Goal: Task Accomplishment & Management: Manage account settings

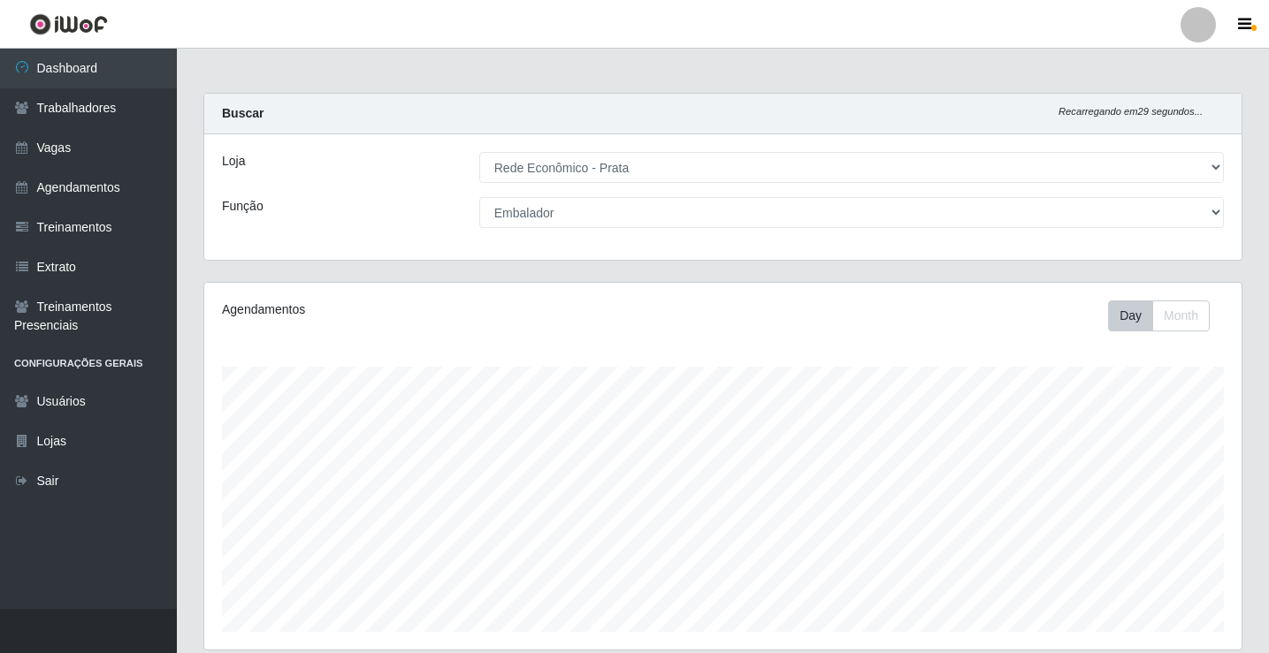
select select "192"
select select "1"
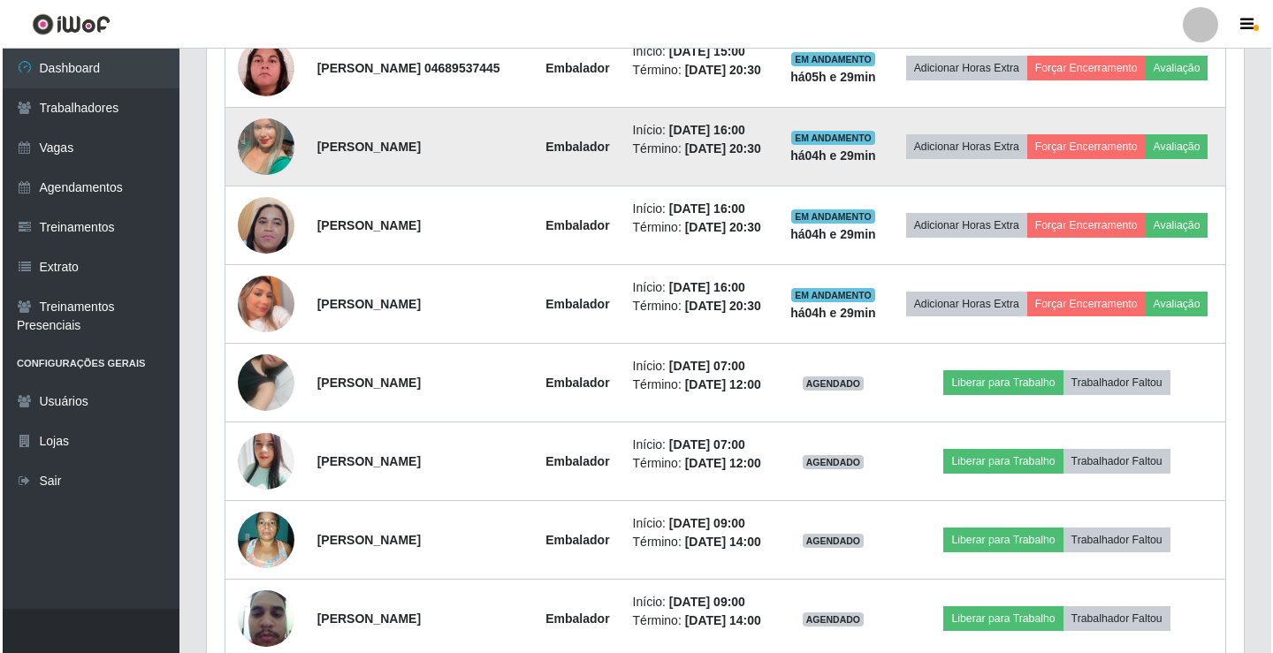
scroll to position [934, 0]
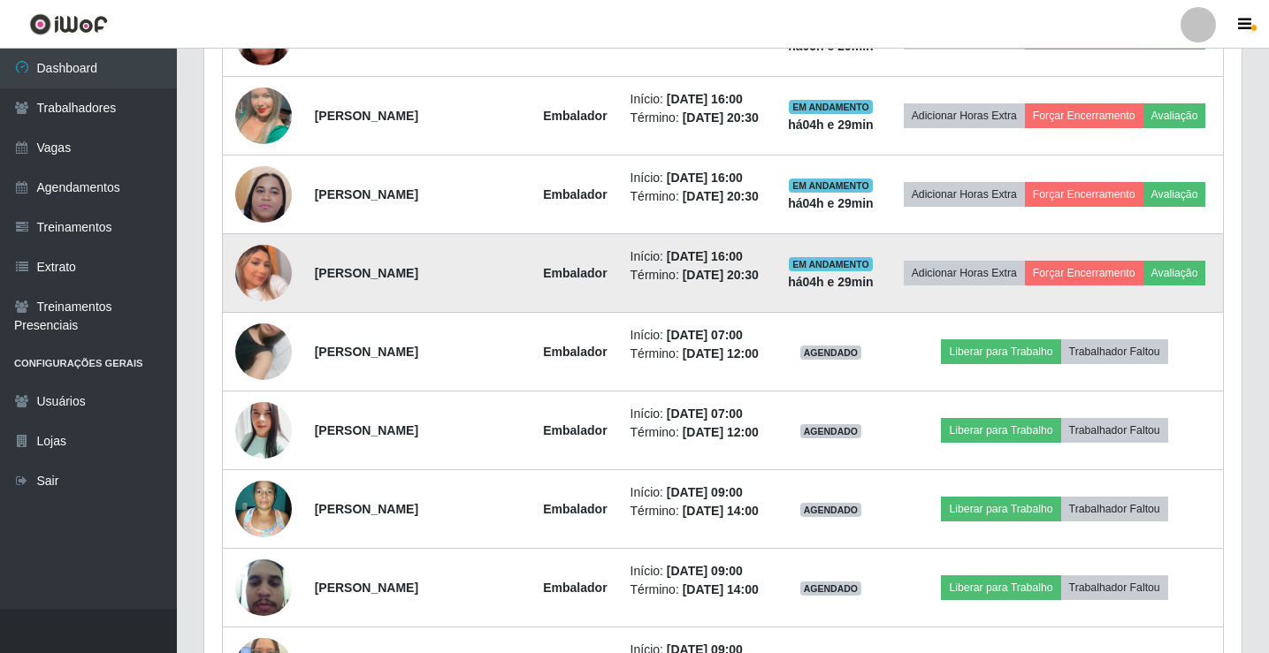
click at [255, 324] on img at bounding box center [263, 273] width 57 height 101
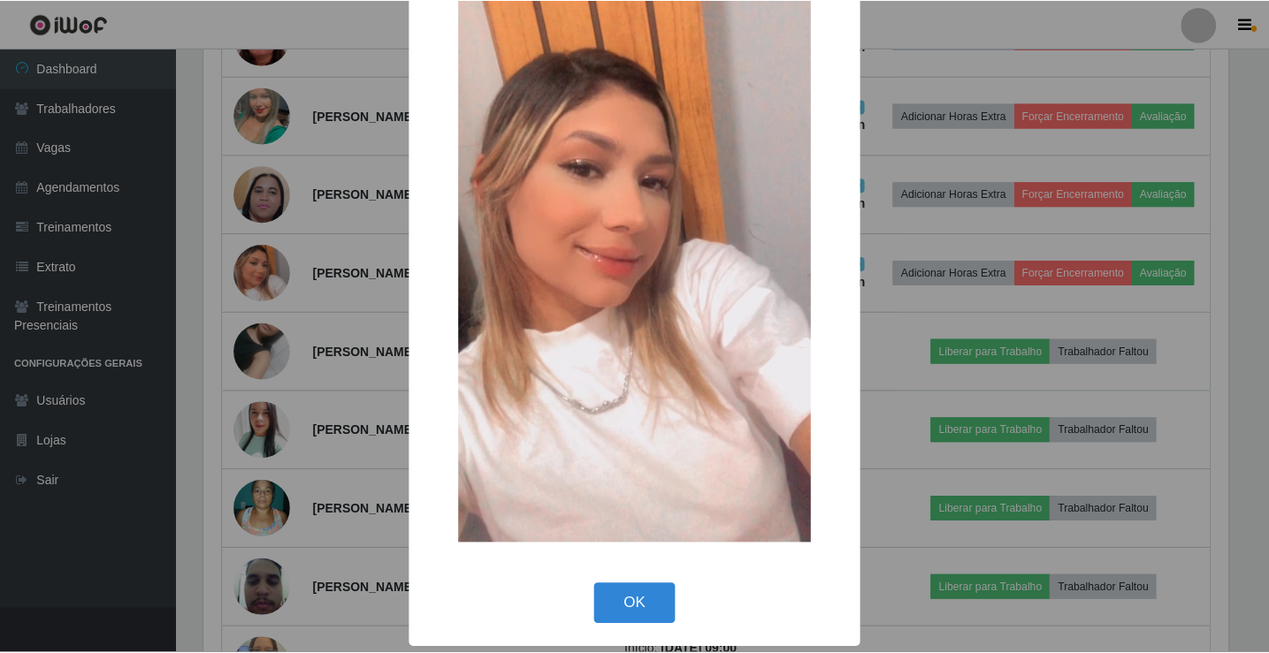
scroll to position [130, 0]
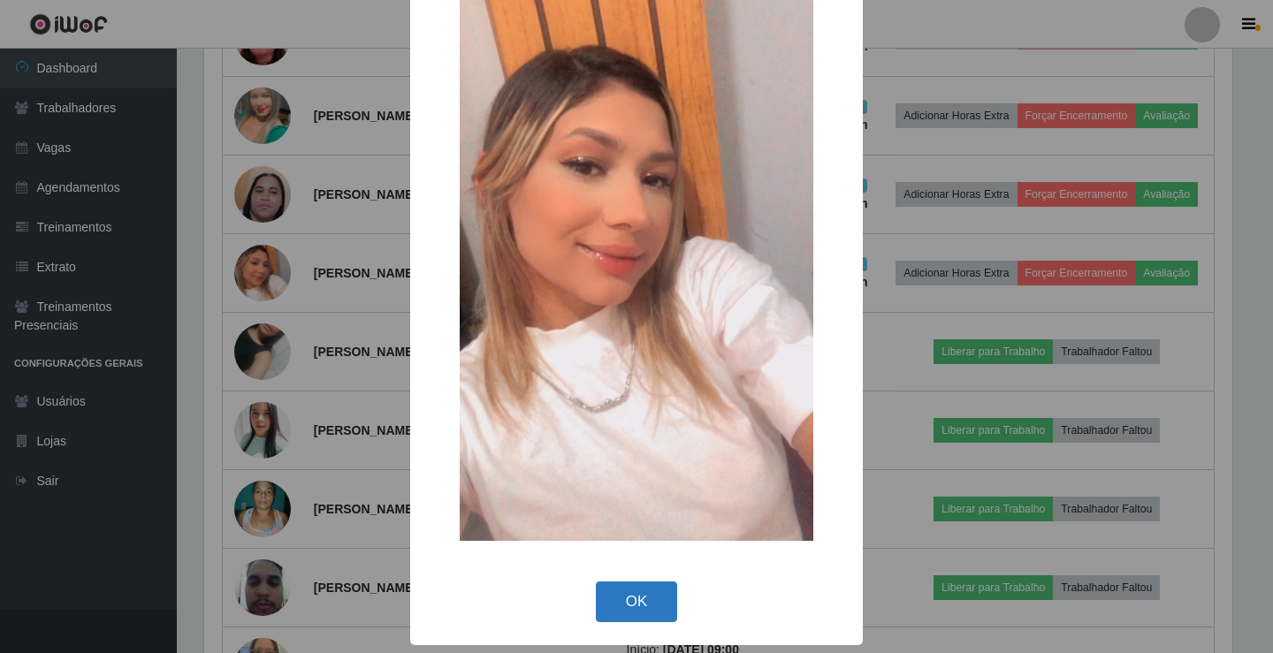
click at [625, 613] on button "OK" at bounding box center [637, 603] width 82 height 42
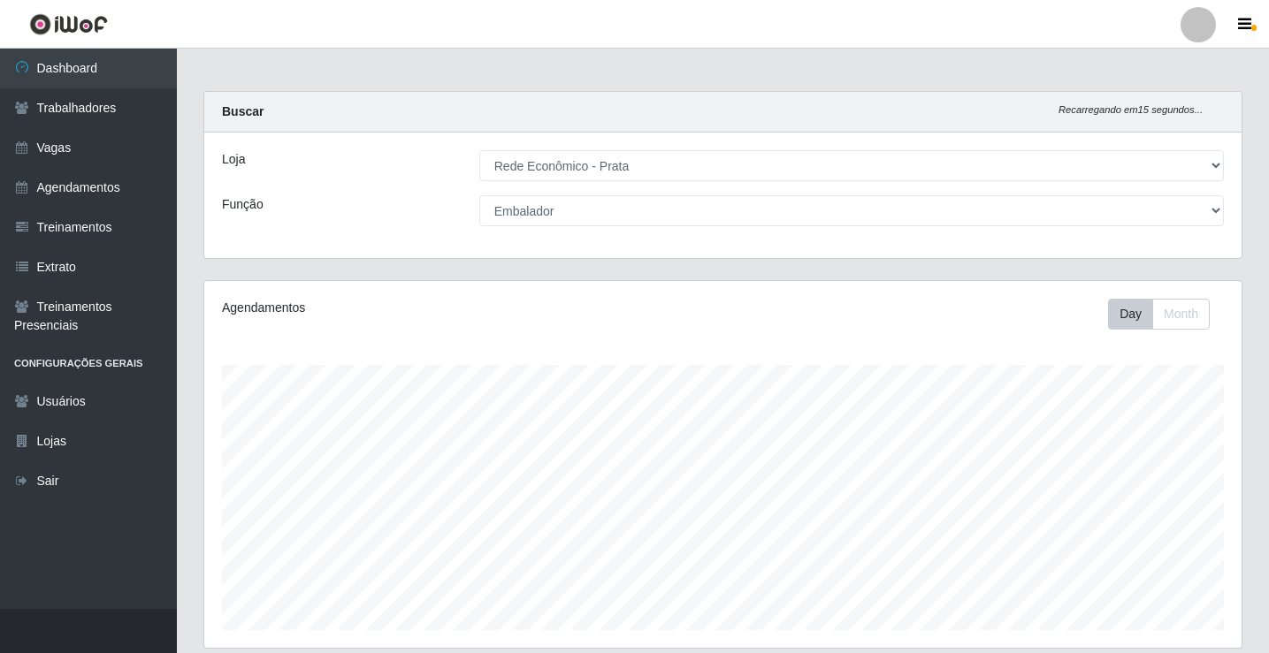
scroll to position [0, 0]
click at [25, 108] on icon at bounding box center [22, 108] width 16 height 12
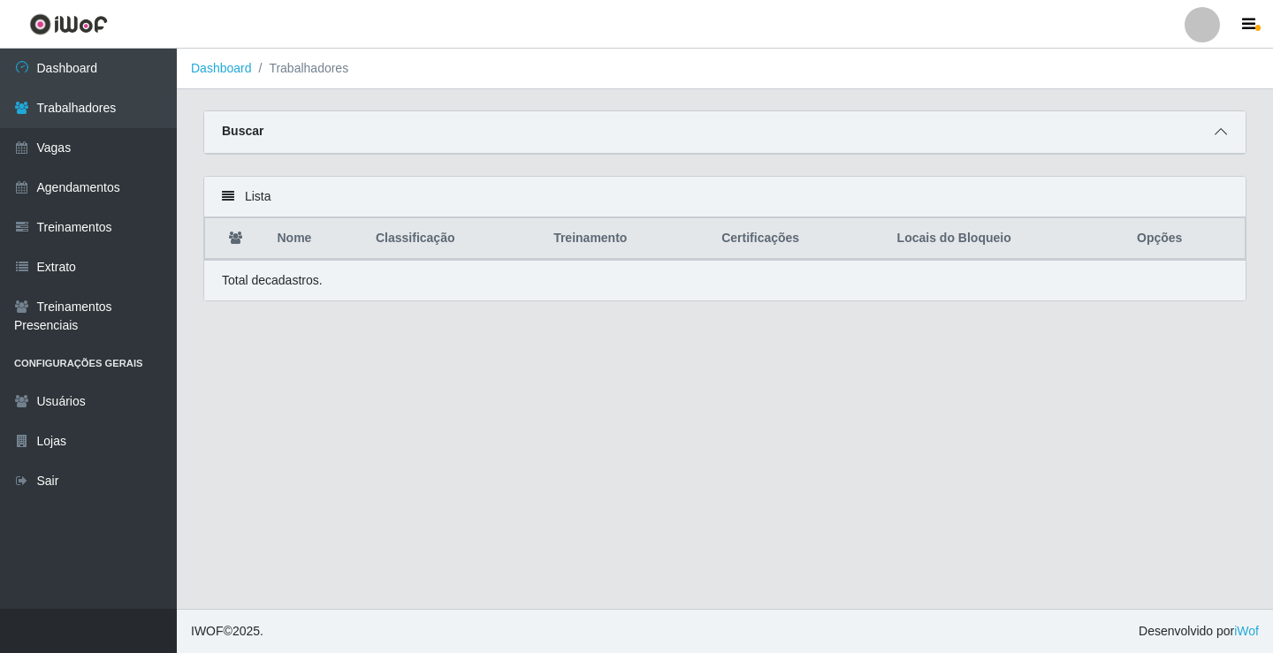
click at [1223, 133] on icon at bounding box center [1221, 132] width 12 height 12
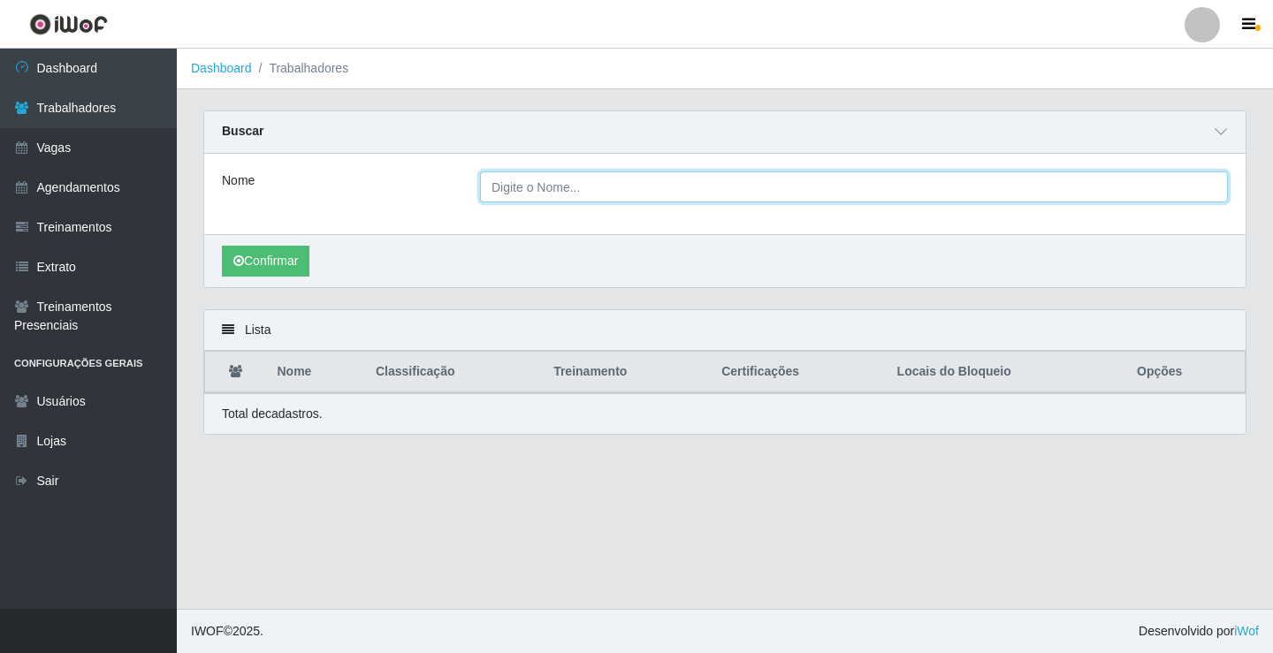
click at [558, 188] on input "Nome" at bounding box center [854, 186] width 748 height 31
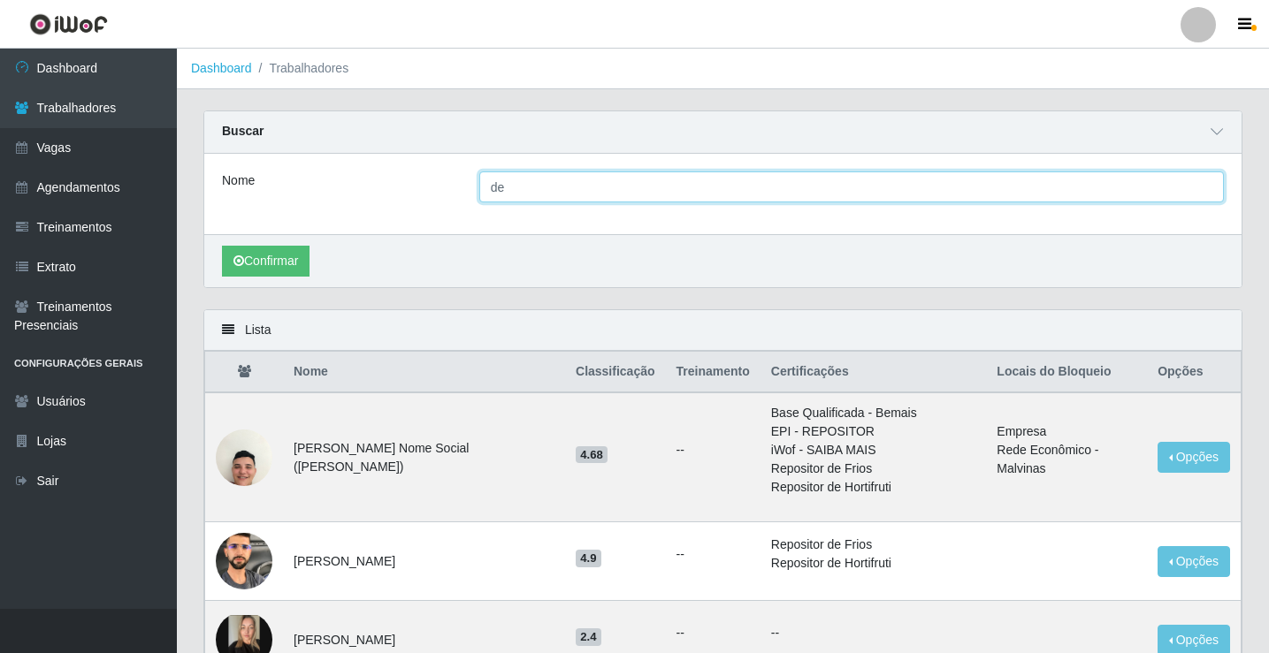
type input "d"
type input "de"
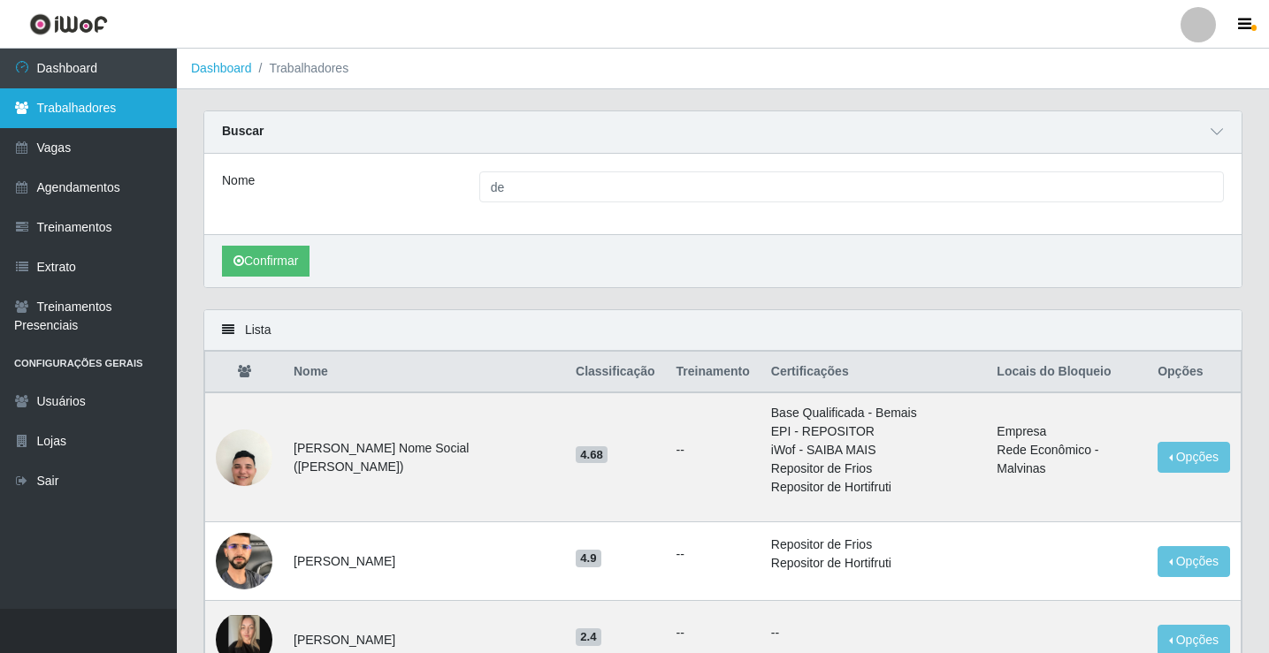
click at [19, 110] on icon at bounding box center [22, 108] width 16 height 12
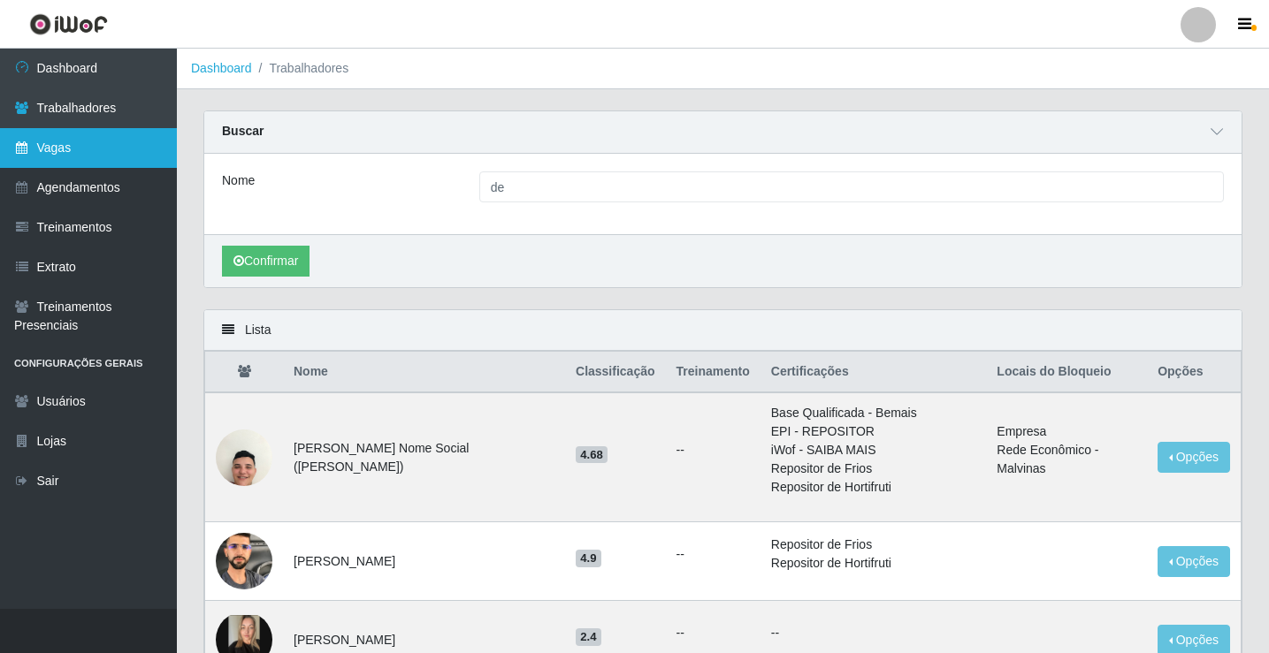
click at [50, 149] on link "Vagas" at bounding box center [88, 148] width 177 height 40
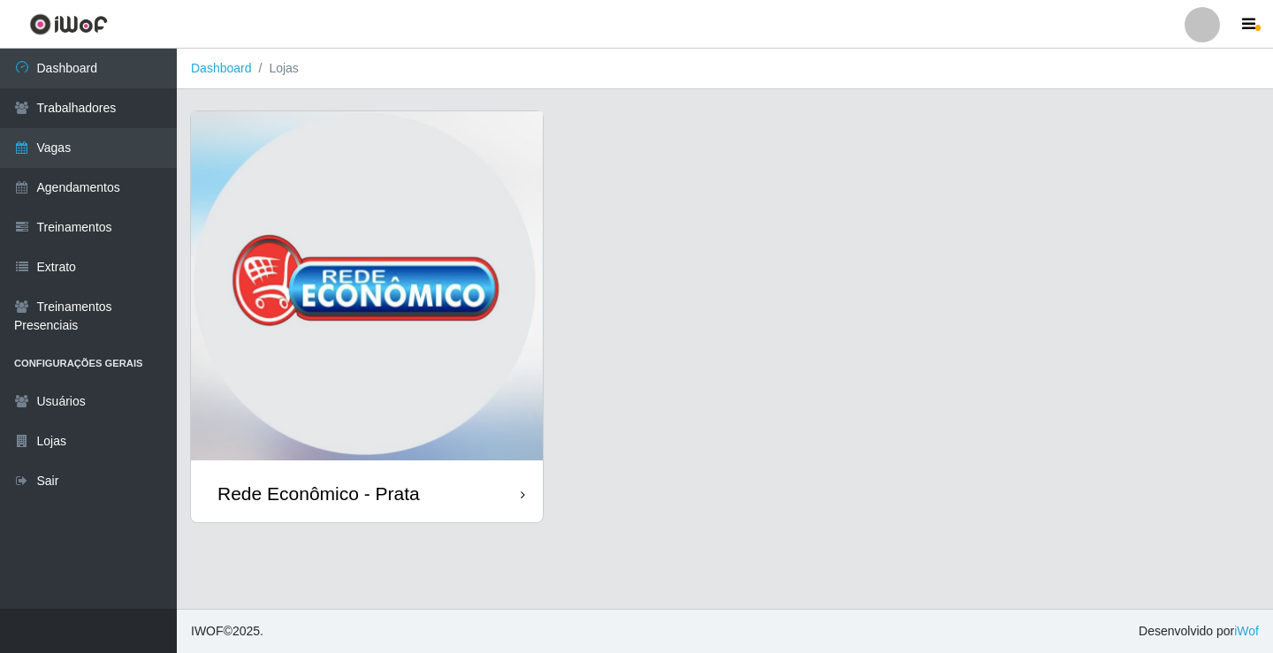
click at [366, 493] on div "Rede Econômico - Prata" at bounding box center [318, 494] width 202 height 22
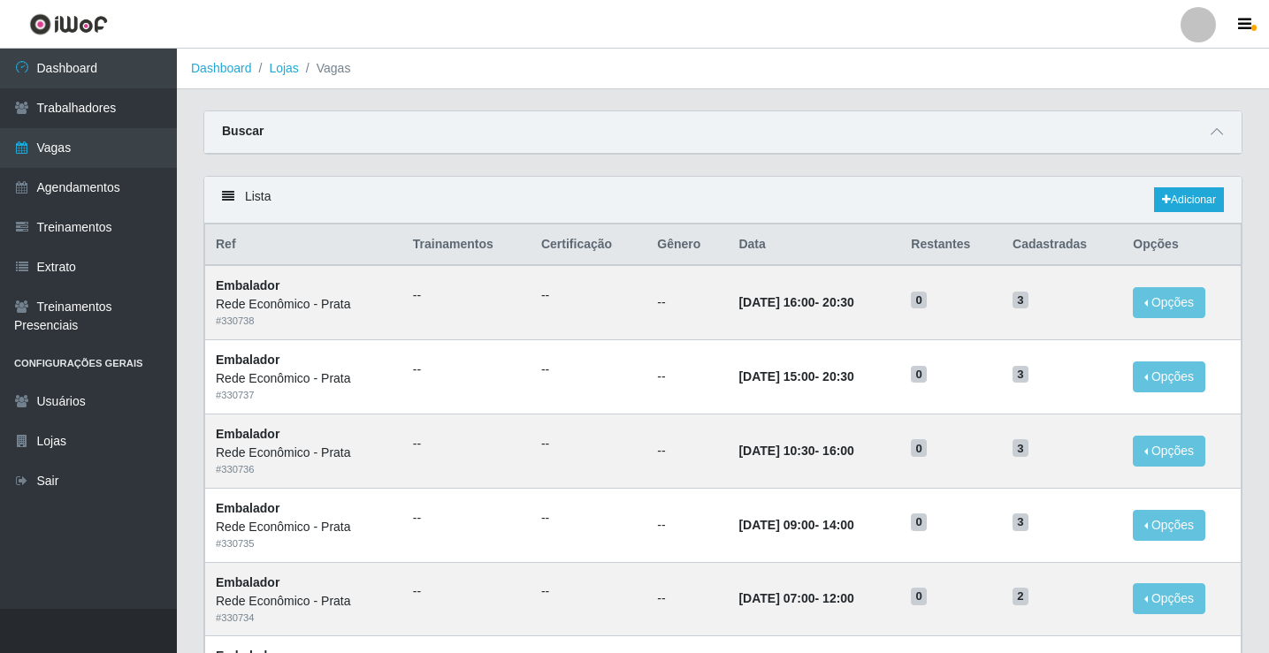
click at [229, 70] on link "Dashboard" at bounding box center [221, 68] width 61 height 14
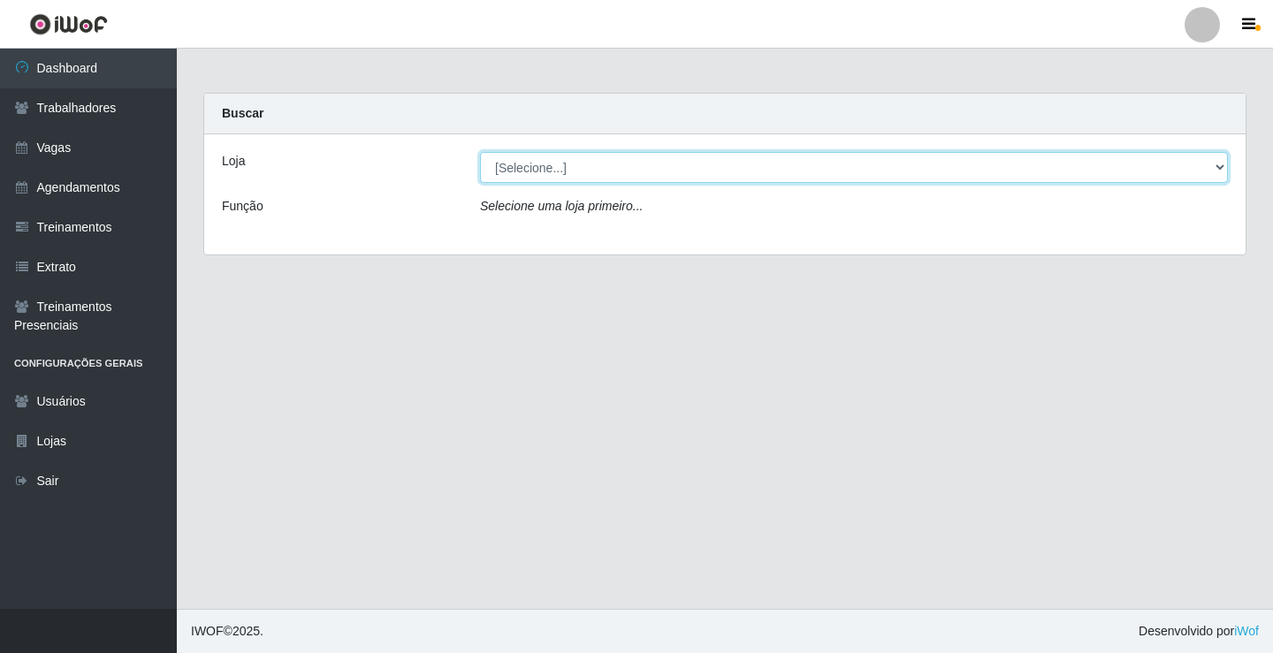
click at [545, 164] on select "[Selecione...] Rede Econômico - Prata" at bounding box center [854, 167] width 748 height 31
select select "192"
click at [480, 152] on select "[Selecione...] Rede Econômico - Prata" at bounding box center [854, 167] width 748 height 31
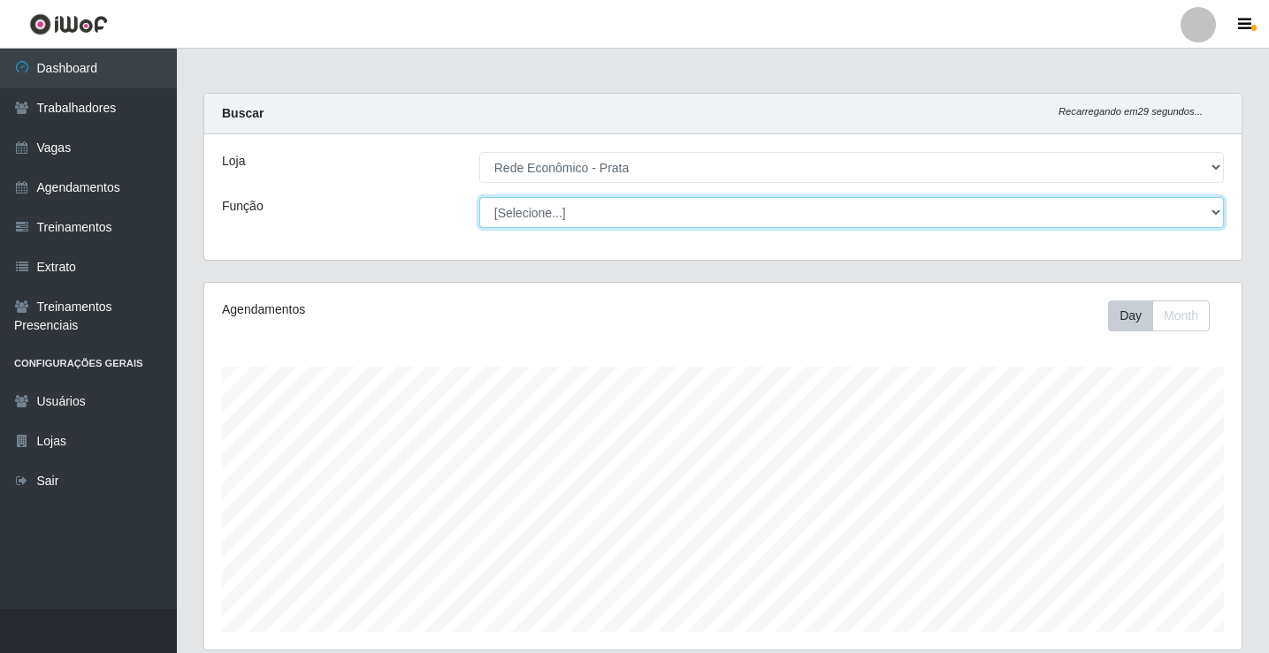
click at [544, 210] on select "[Selecione...] ASG ASG + ASG ++ Embalador Embalador + Embalador ++ Operador de …" at bounding box center [851, 212] width 744 height 31
select select "1"
click at [479, 197] on select "[Selecione...] ASG ASG + ASG ++ Embalador Embalador + Embalador ++ Operador de …" at bounding box center [851, 212] width 744 height 31
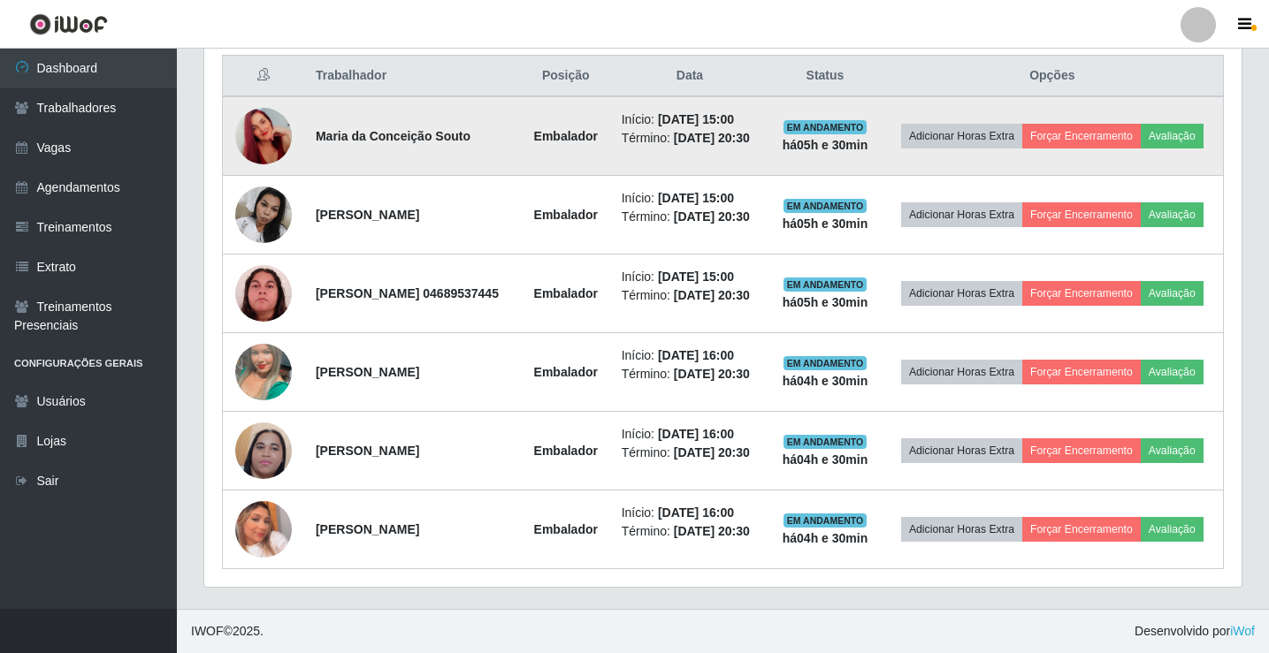
scroll to position [758, 0]
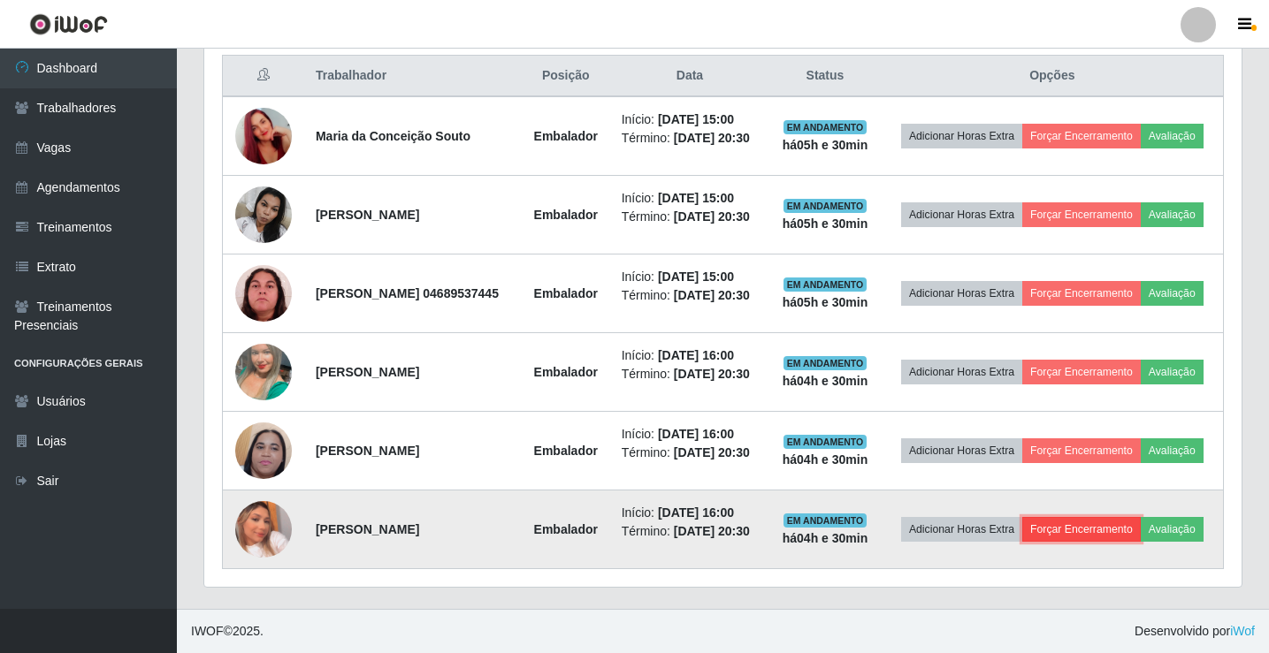
click at [1132, 517] on button "Forçar Encerramento" at bounding box center [1081, 529] width 118 height 25
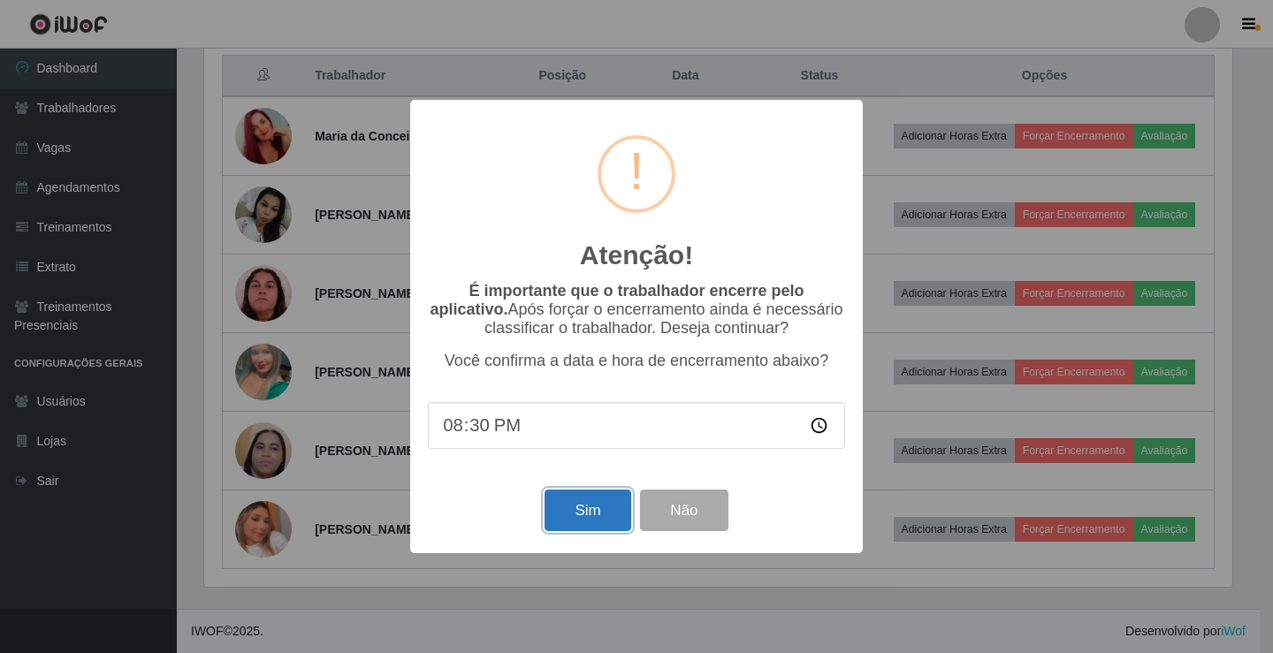
click at [595, 510] on button "Sim" at bounding box center [588, 511] width 86 height 42
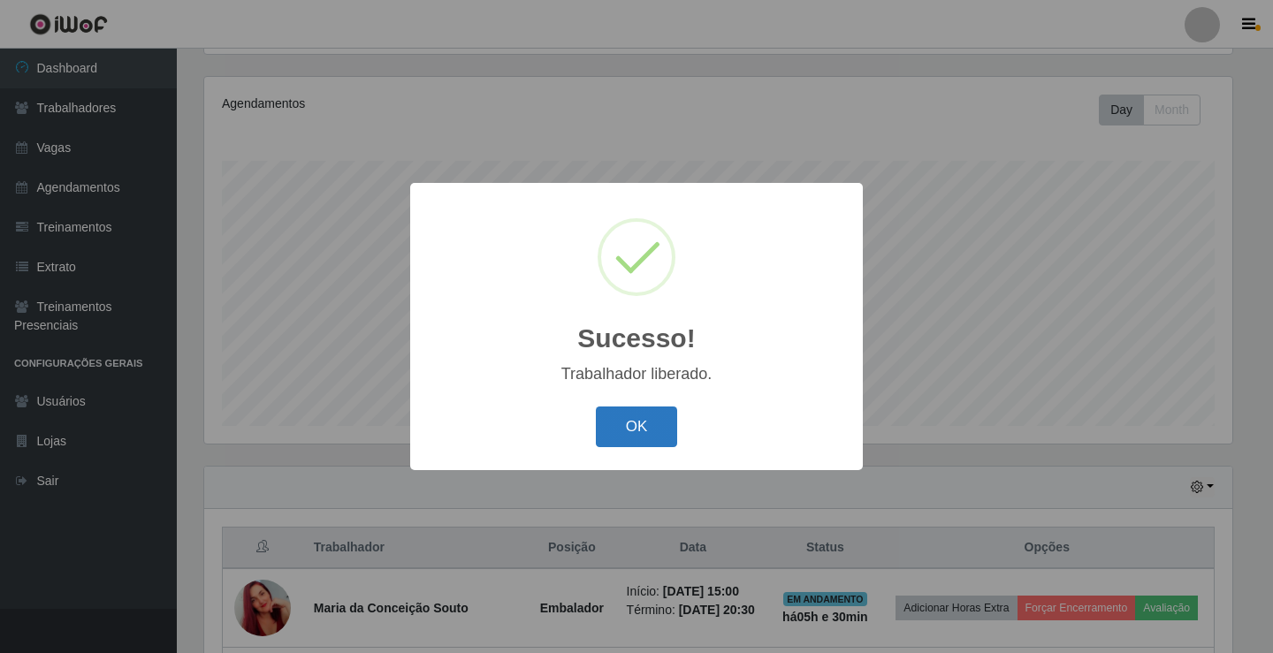
click at [650, 436] on button "OK" at bounding box center [637, 428] width 82 height 42
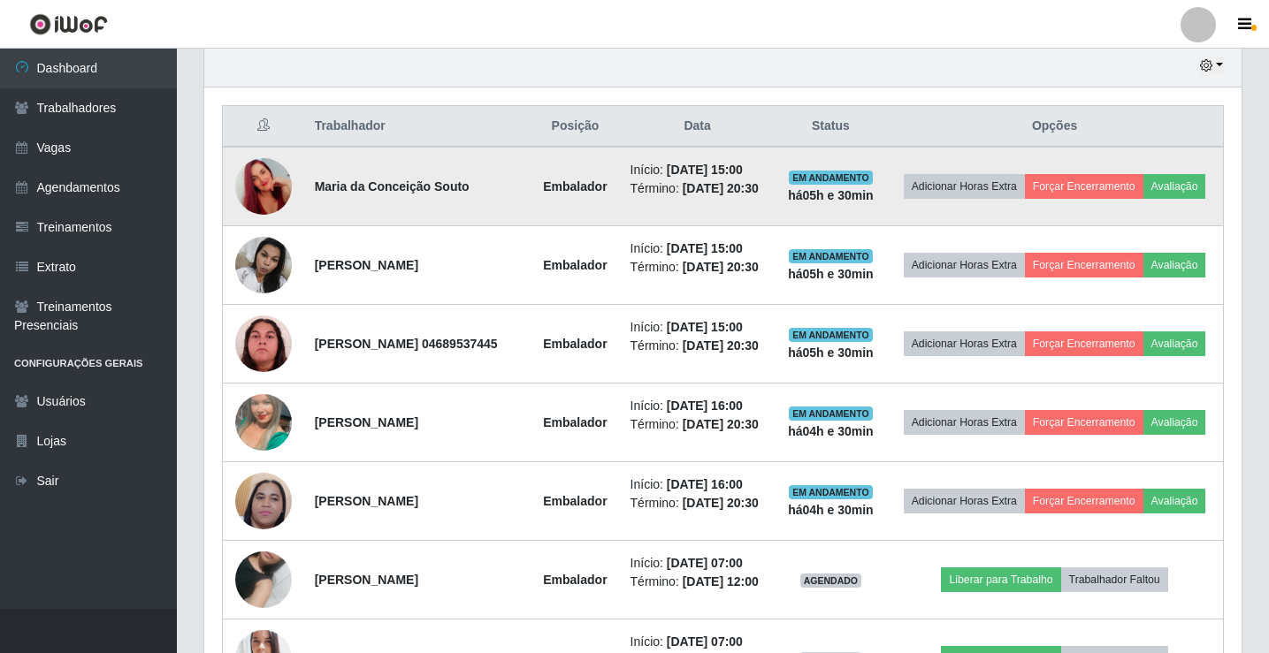
scroll to position [648, 0]
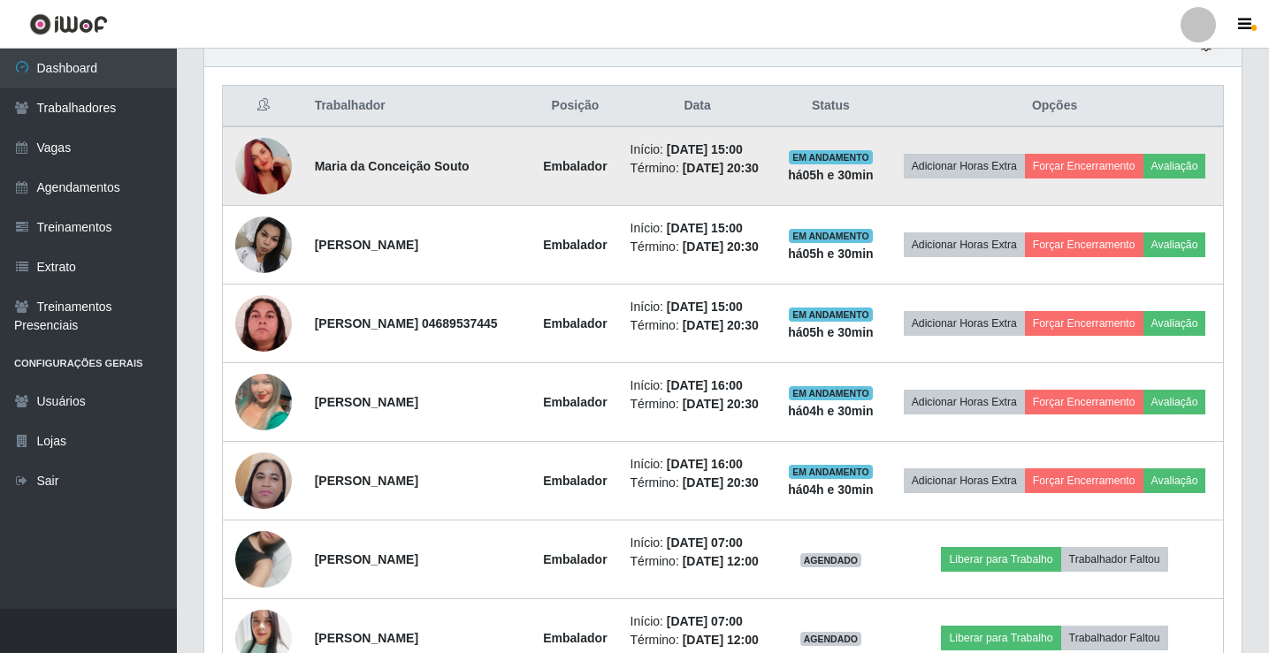
click at [286, 163] on img at bounding box center [263, 166] width 57 height 101
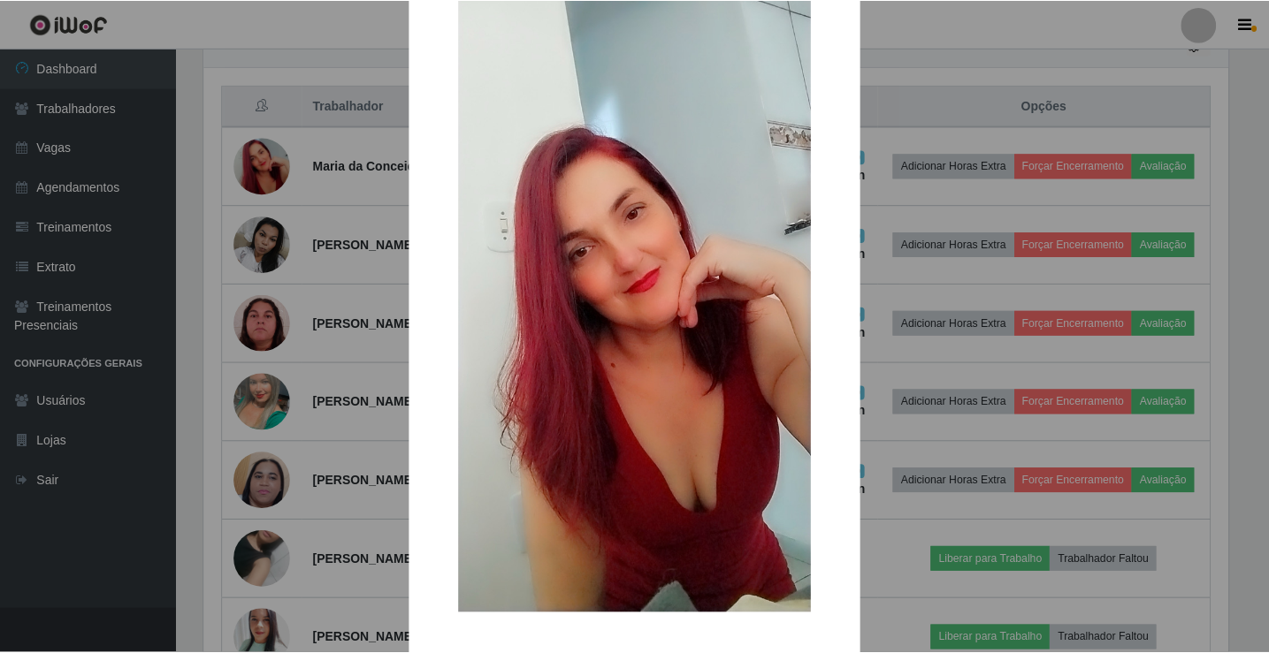
scroll to position [130, 0]
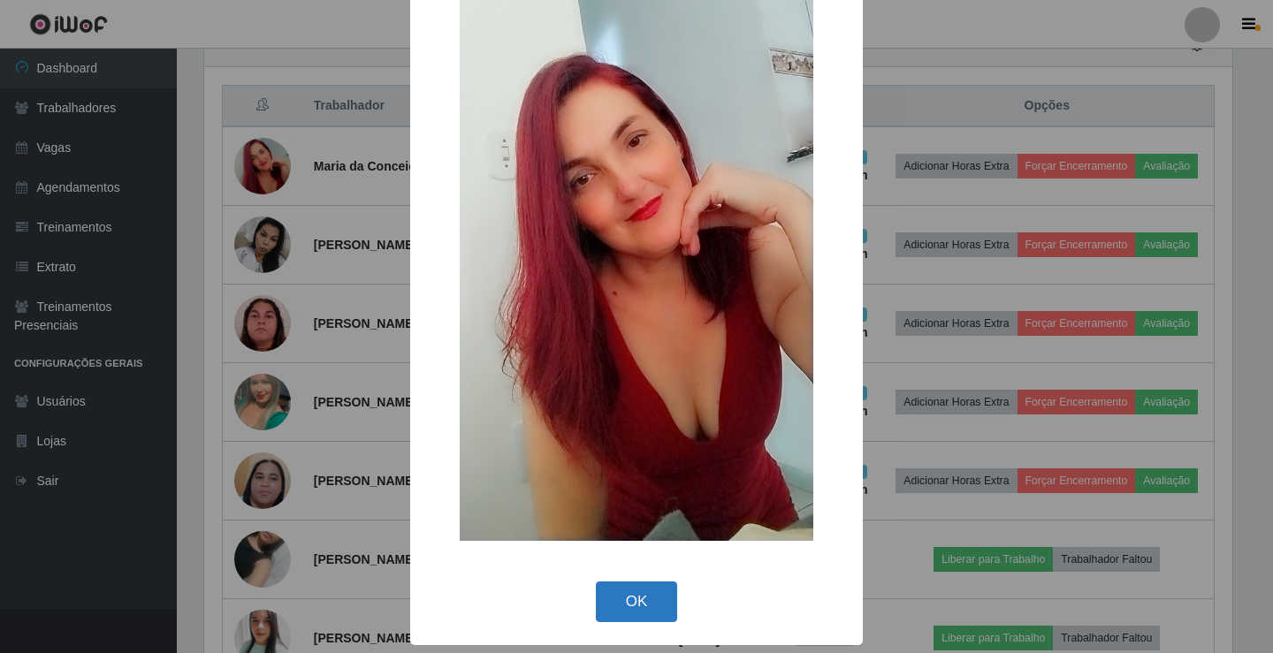
click at [623, 607] on button "OK" at bounding box center [637, 603] width 82 height 42
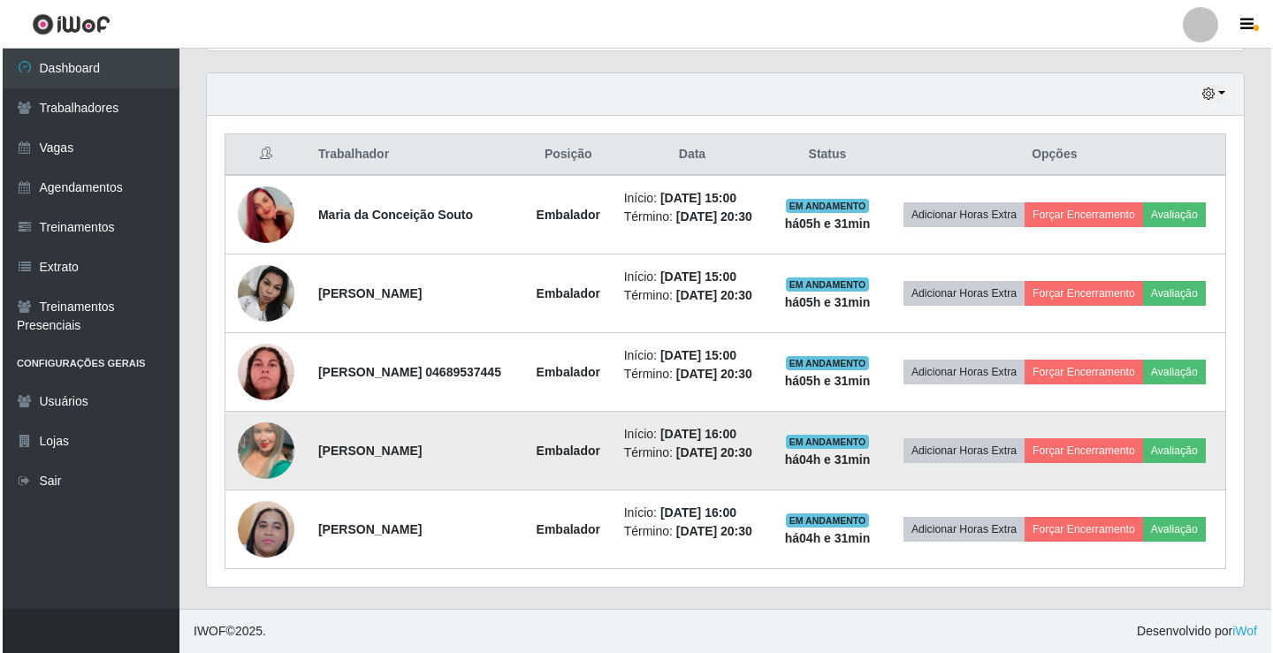
scroll to position [666, 0]
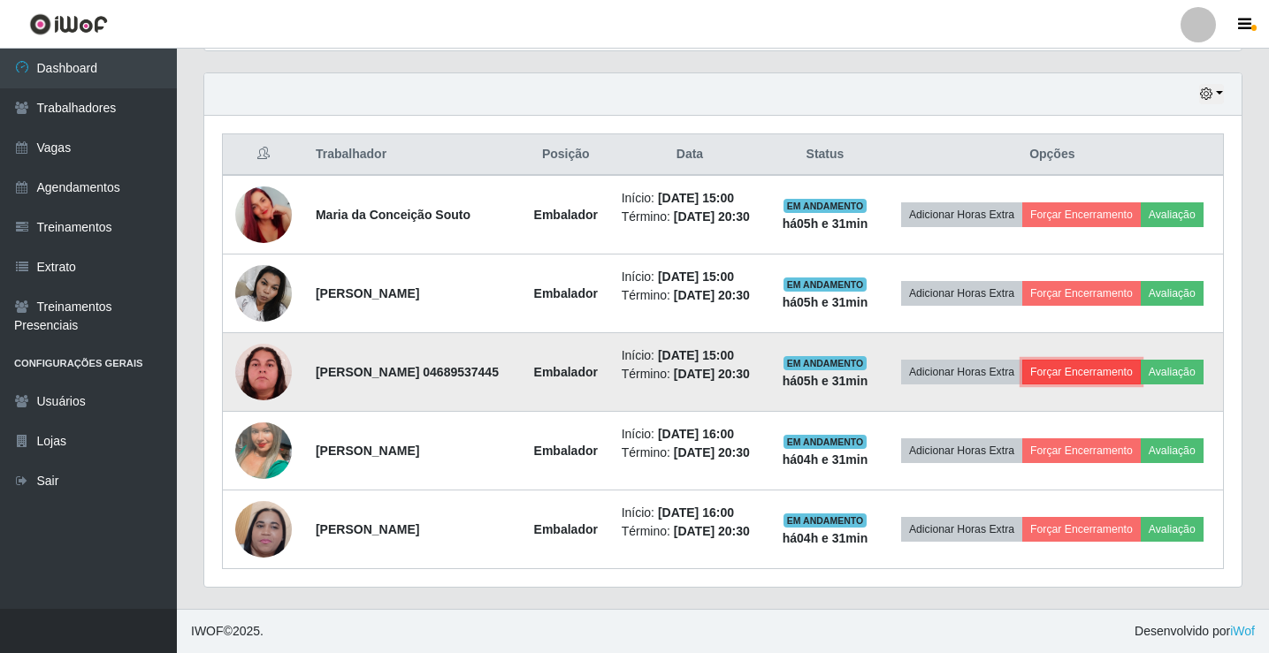
click at [1140, 360] on button "Forçar Encerramento" at bounding box center [1081, 372] width 118 height 25
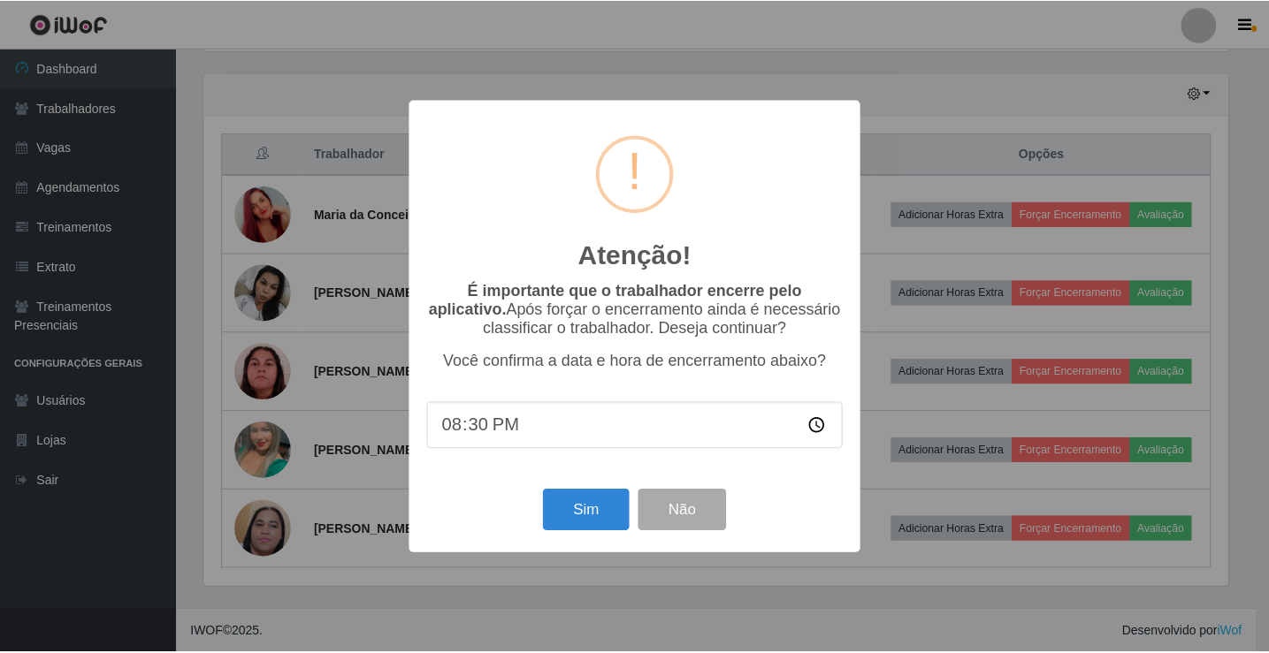
scroll to position [367, 1028]
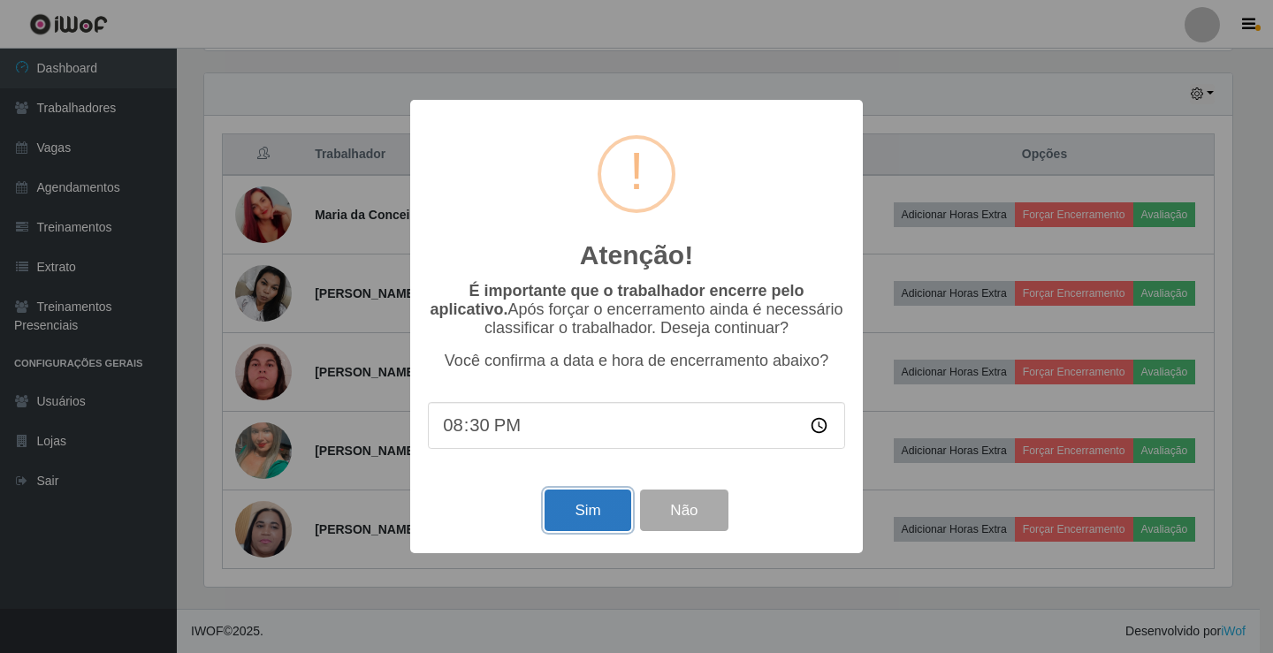
click at [573, 531] on button "Sim" at bounding box center [588, 511] width 86 height 42
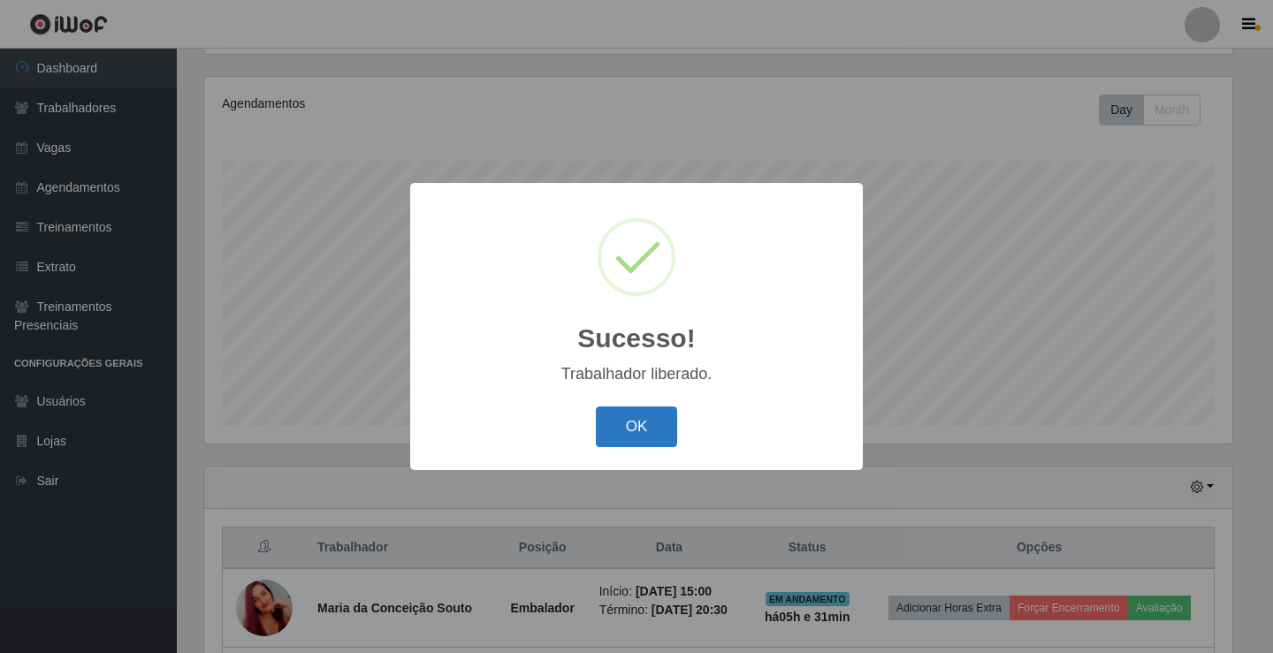
click at [643, 415] on button "OK" at bounding box center [637, 428] width 82 height 42
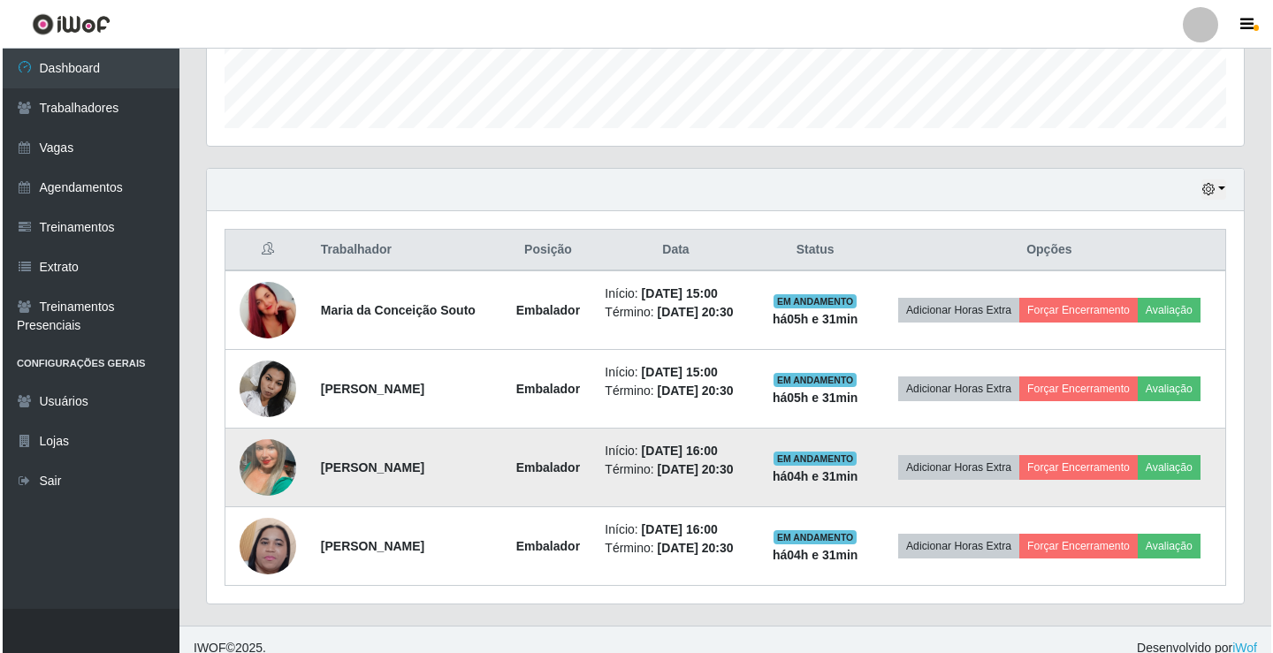
scroll to position [521, 0]
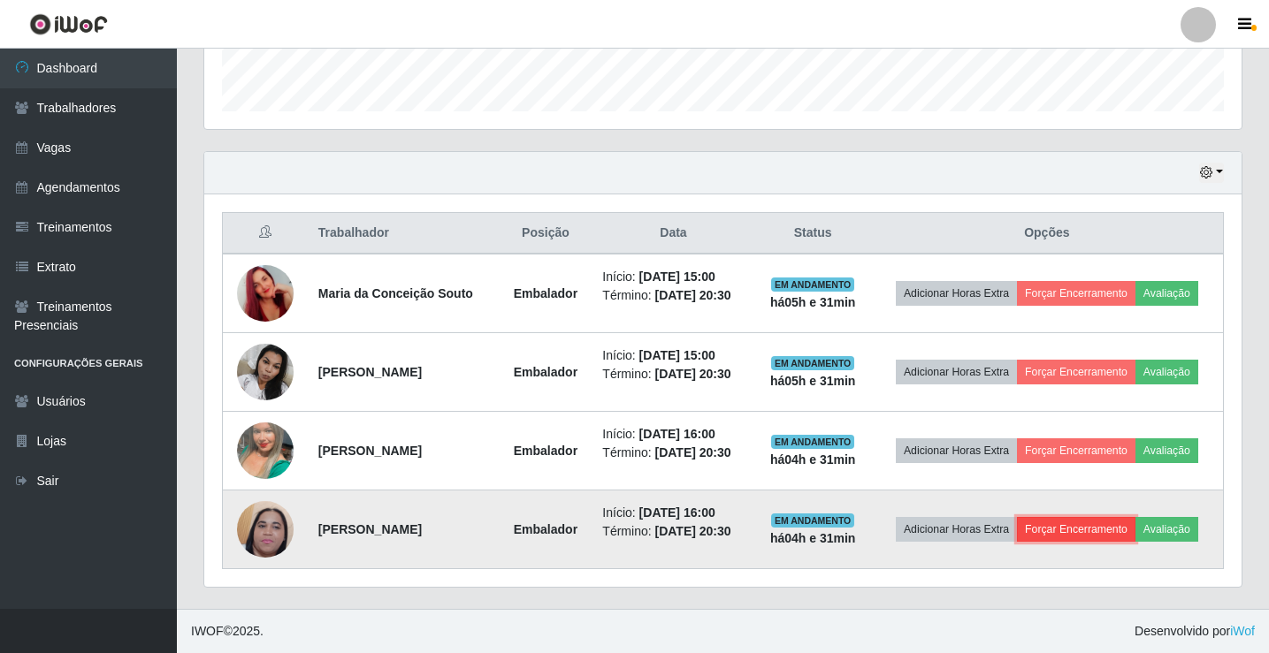
click at [1078, 529] on button "Forçar Encerramento" at bounding box center [1076, 529] width 118 height 25
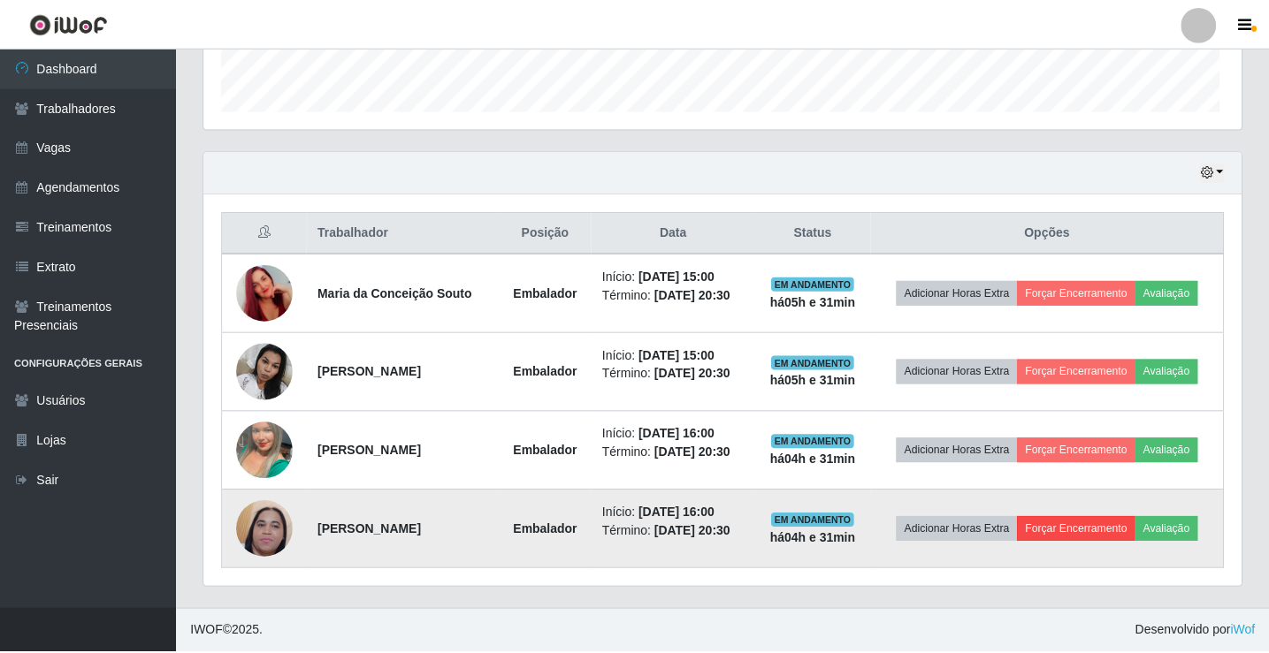
scroll to position [0, 0]
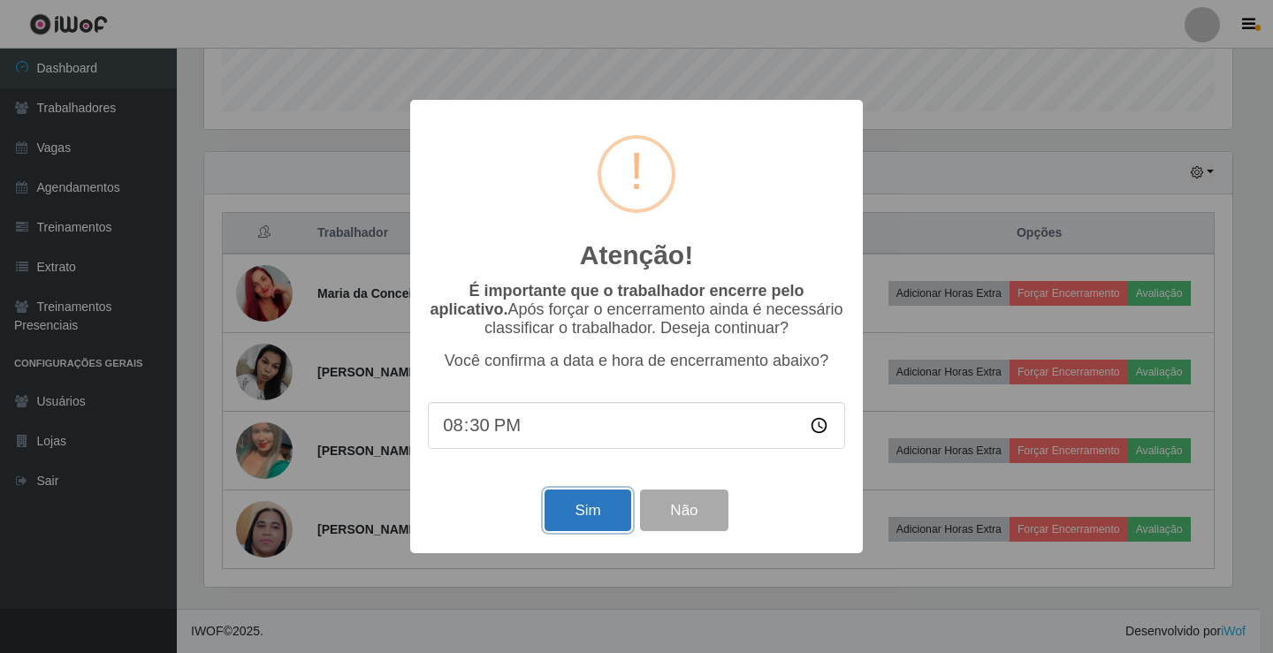
click at [600, 510] on button "Sim" at bounding box center [588, 511] width 86 height 42
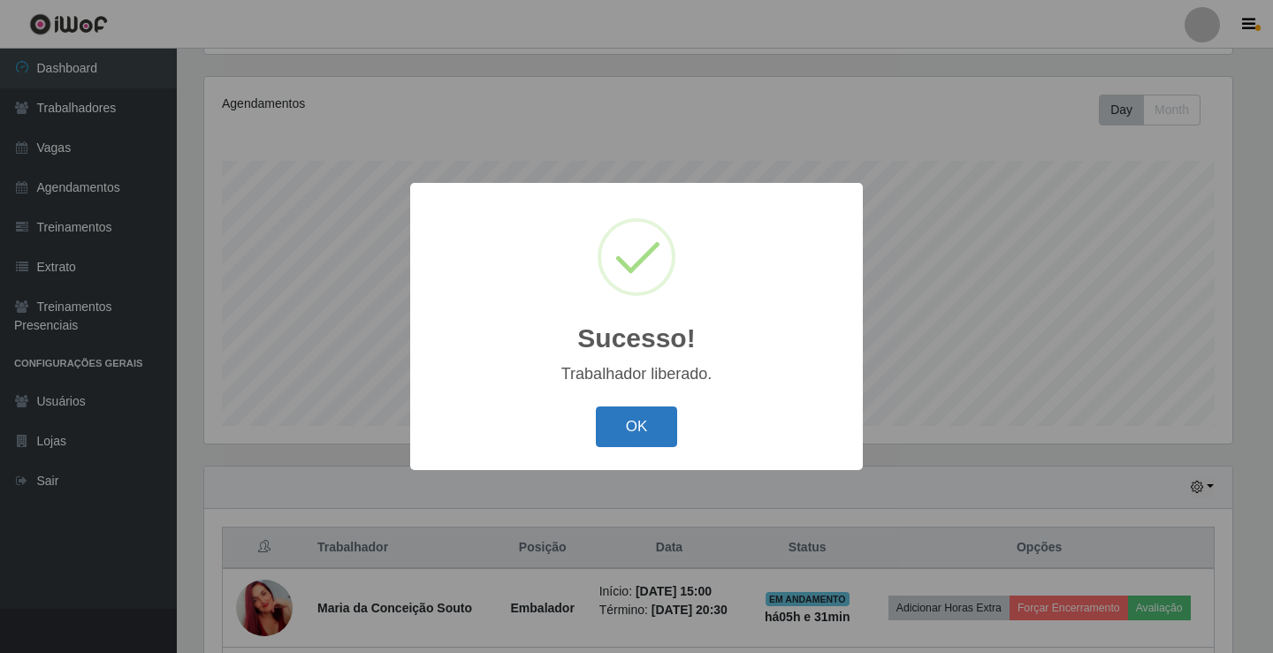
drag, startPoint x: 628, startPoint y: 436, endPoint x: 640, endPoint y: 436, distance: 12.4
click at [631, 436] on button "OK" at bounding box center [637, 428] width 82 height 42
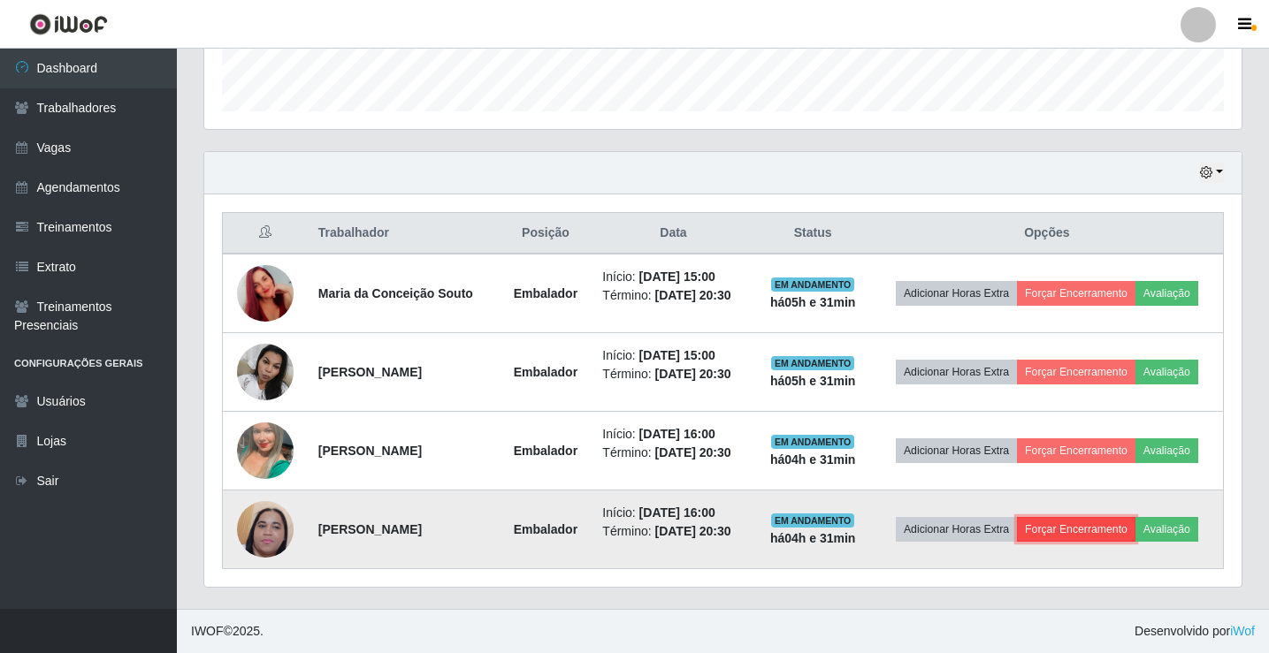
click at [1078, 525] on button "Forçar Encerramento" at bounding box center [1076, 529] width 118 height 25
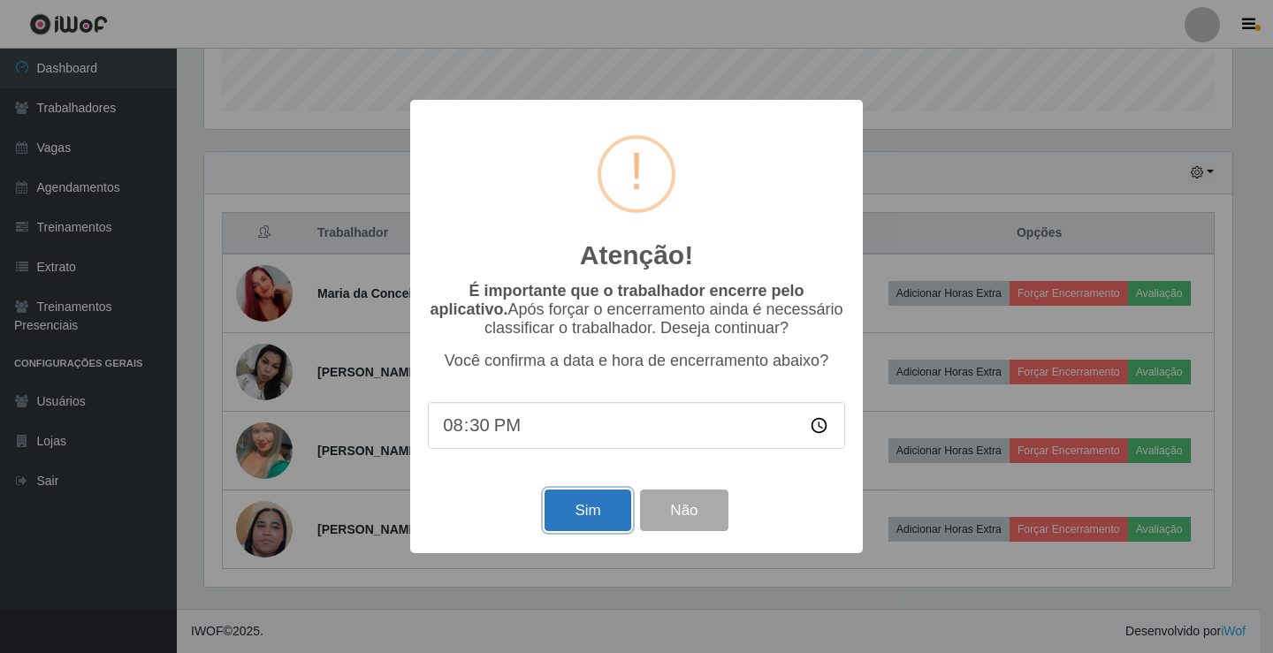
click at [595, 514] on button "Sim" at bounding box center [588, 511] width 86 height 42
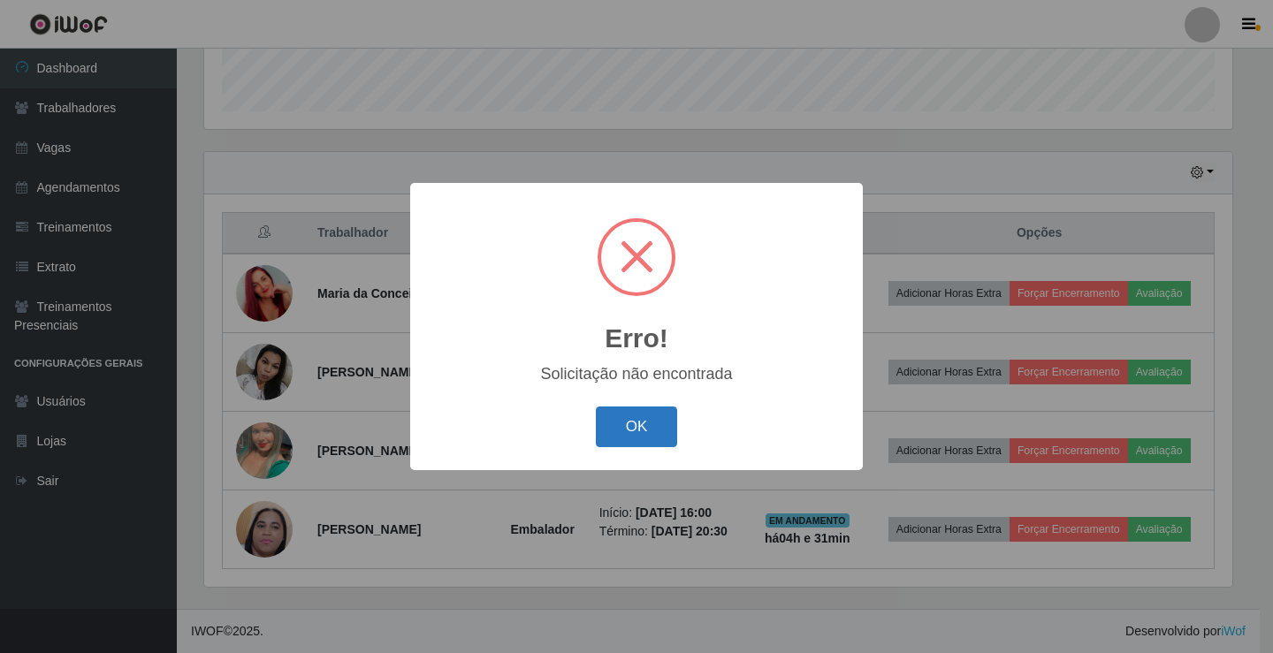
click at [635, 432] on button "OK" at bounding box center [637, 428] width 82 height 42
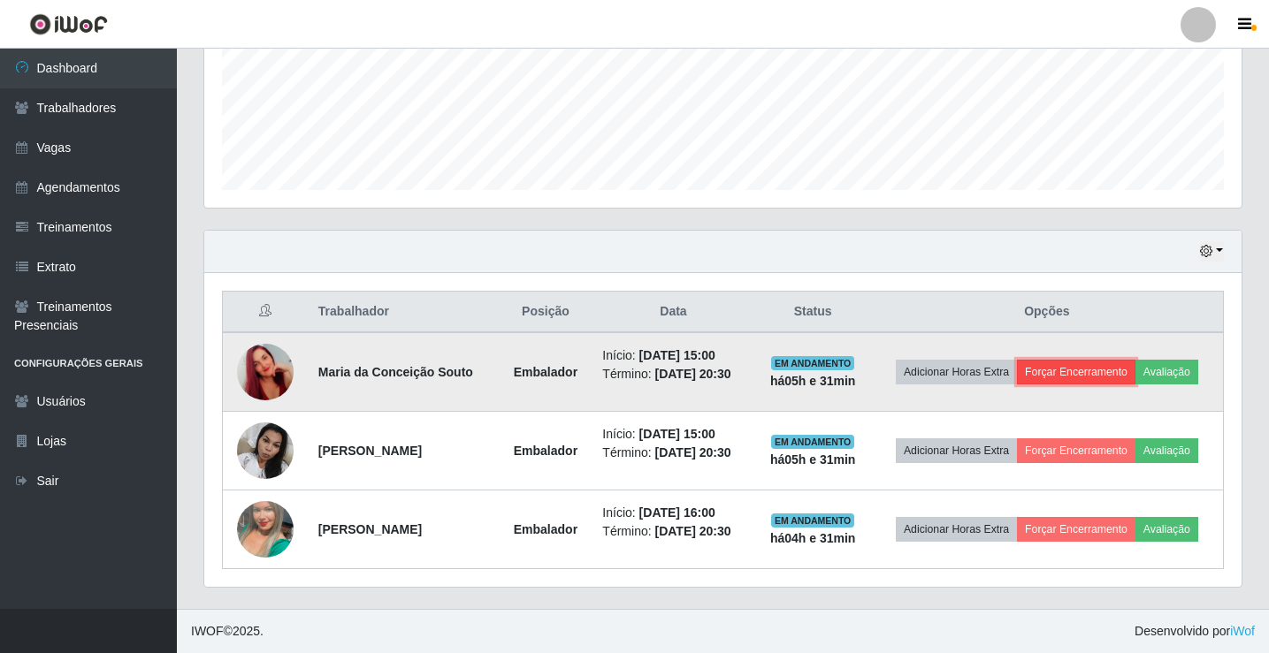
click at [1094, 376] on button "Forçar Encerramento" at bounding box center [1076, 372] width 118 height 25
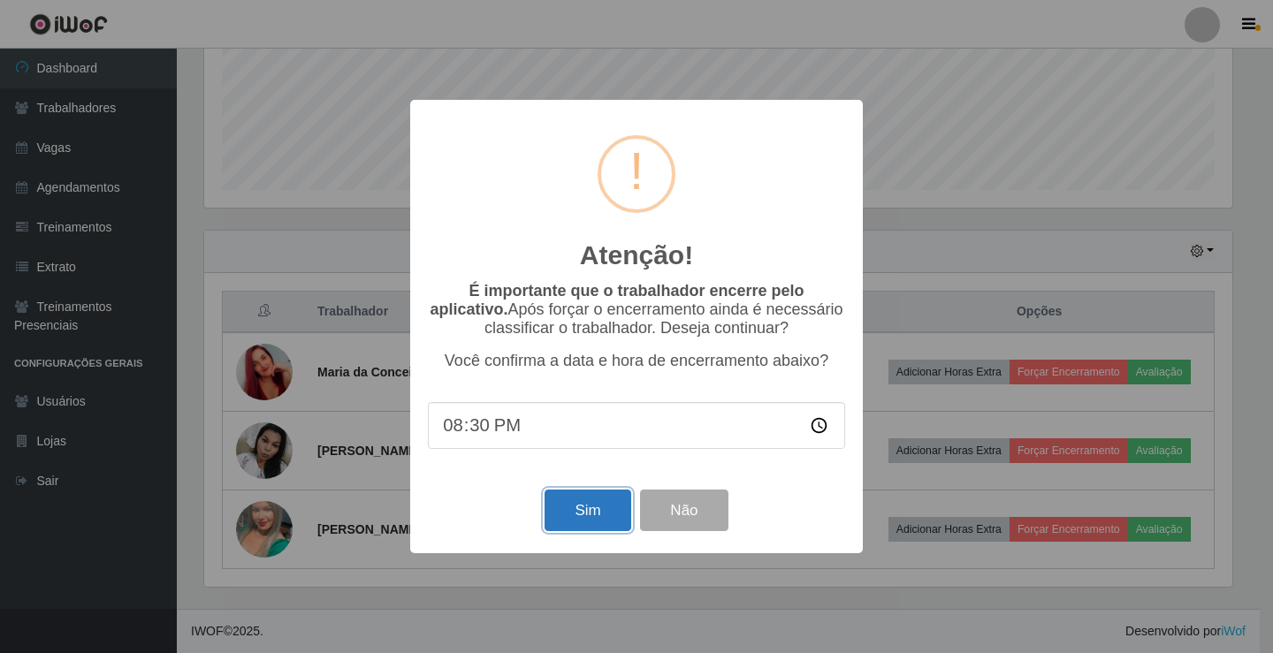
click at [576, 508] on button "Sim" at bounding box center [588, 511] width 86 height 42
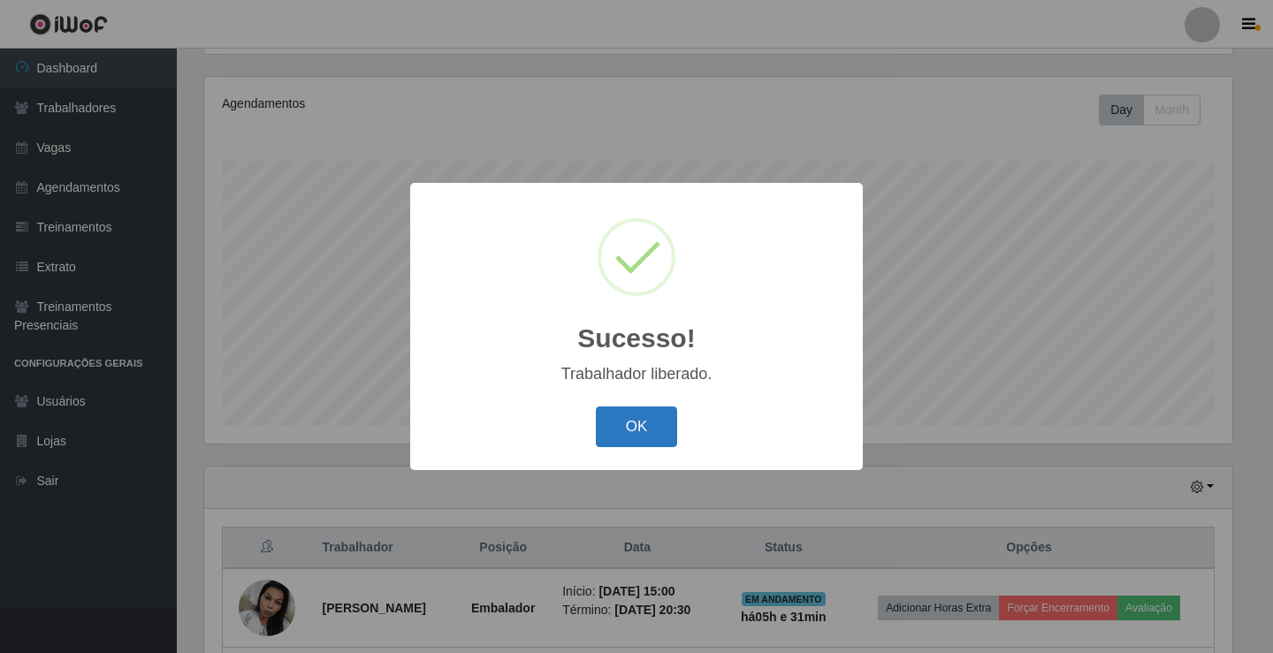
click at [653, 432] on button "OK" at bounding box center [637, 428] width 82 height 42
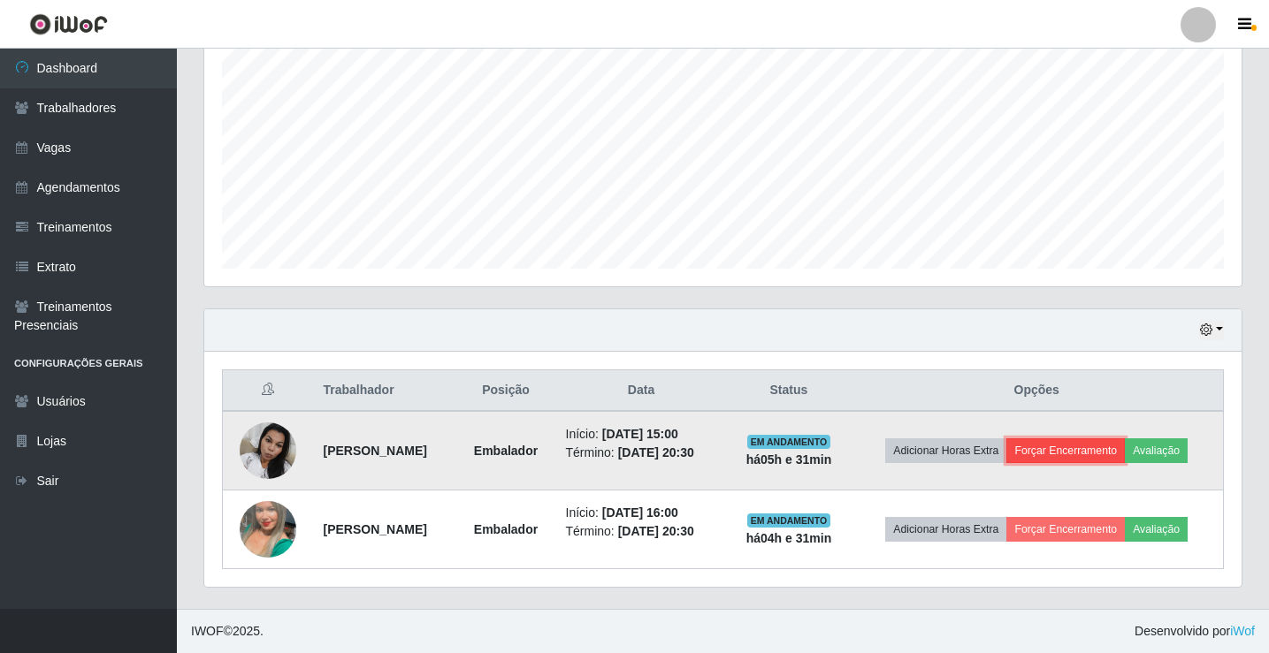
click at [1080, 455] on button "Forçar Encerramento" at bounding box center [1065, 450] width 118 height 25
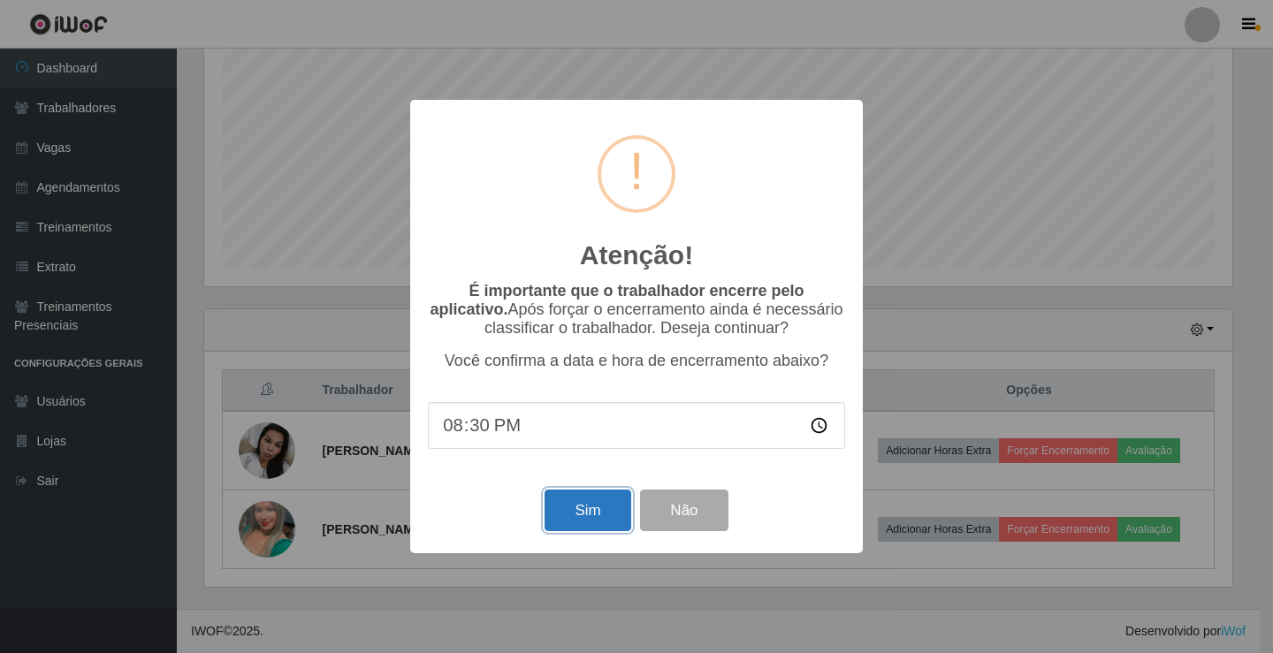
click at [599, 521] on button "Sim" at bounding box center [588, 511] width 86 height 42
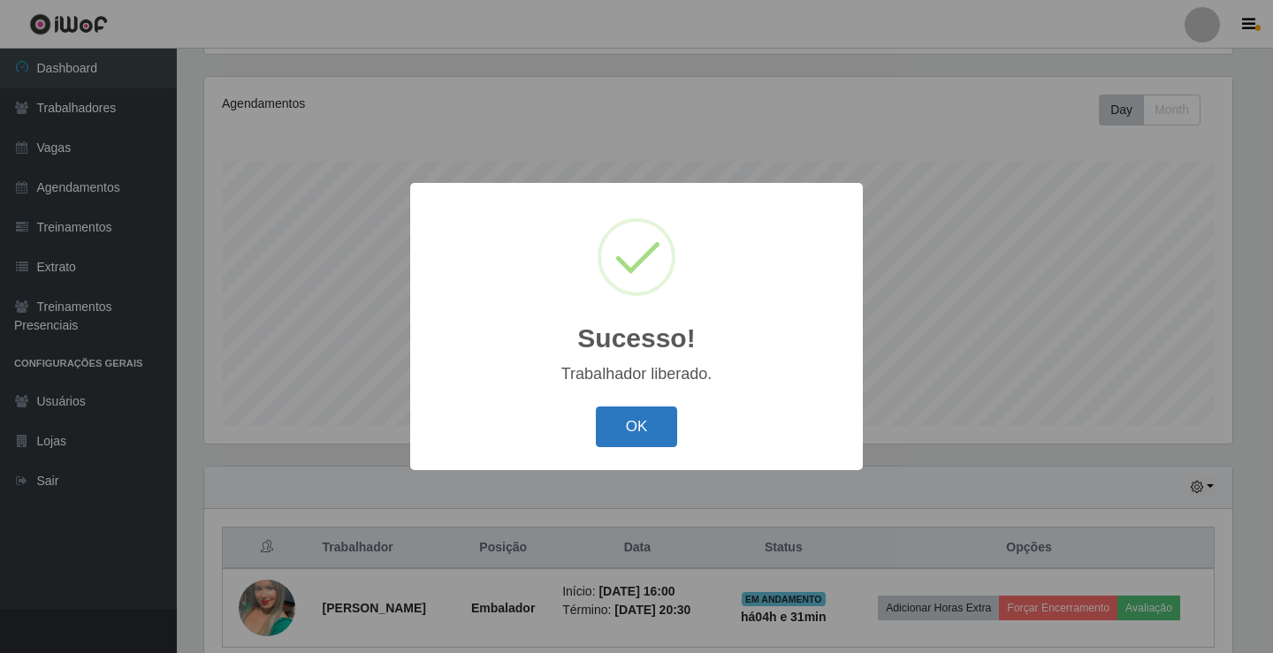
click at [637, 425] on button "OK" at bounding box center [637, 428] width 82 height 42
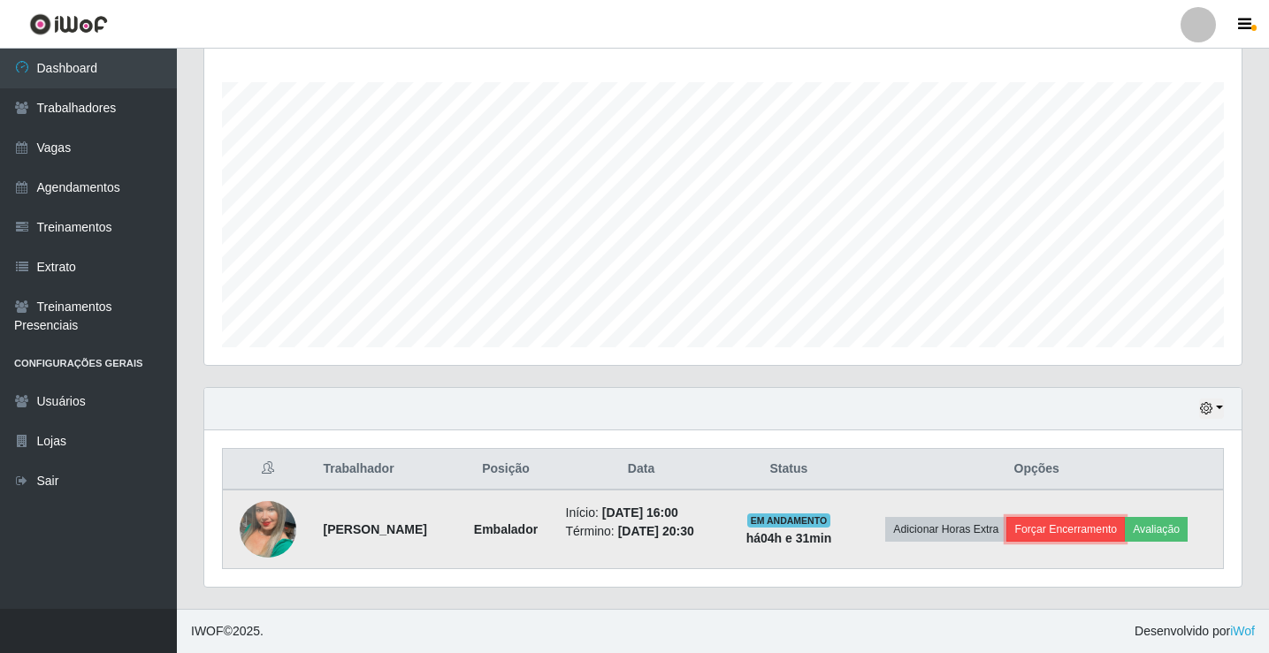
click at [1082, 533] on button "Forçar Encerramento" at bounding box center [1065, 529] width 118 height 25
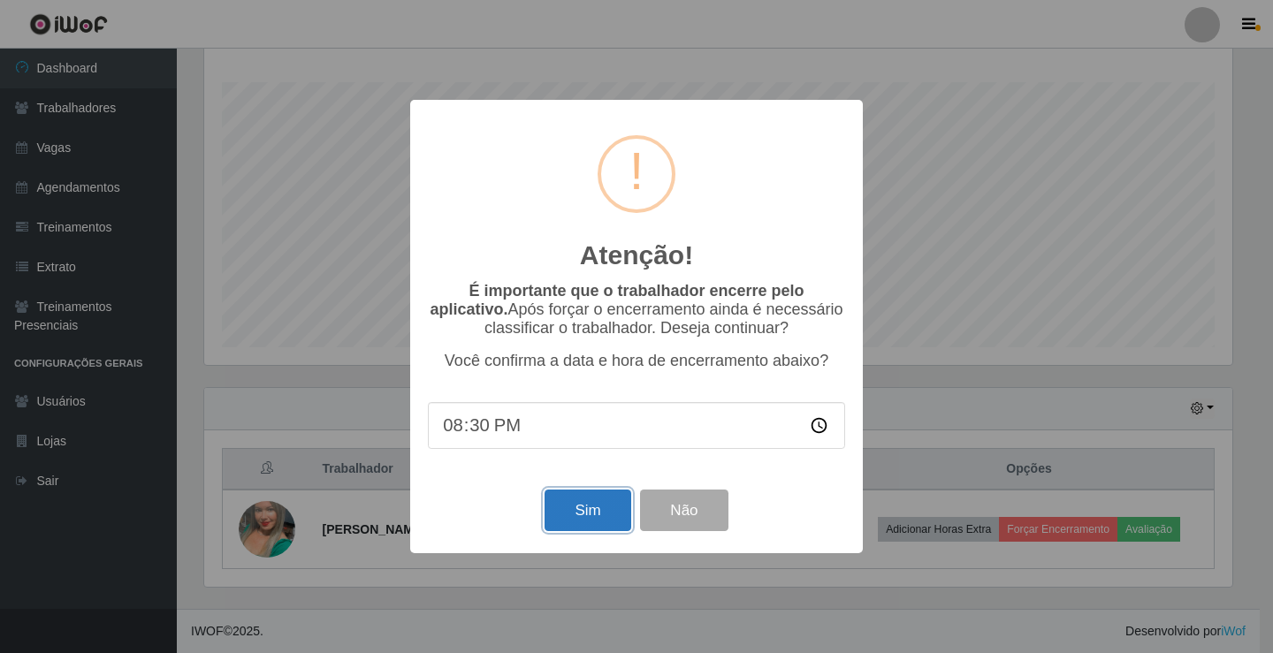
click at [573, 519] on button "Sim" at bounding box center [588, 511] width 86 height 42
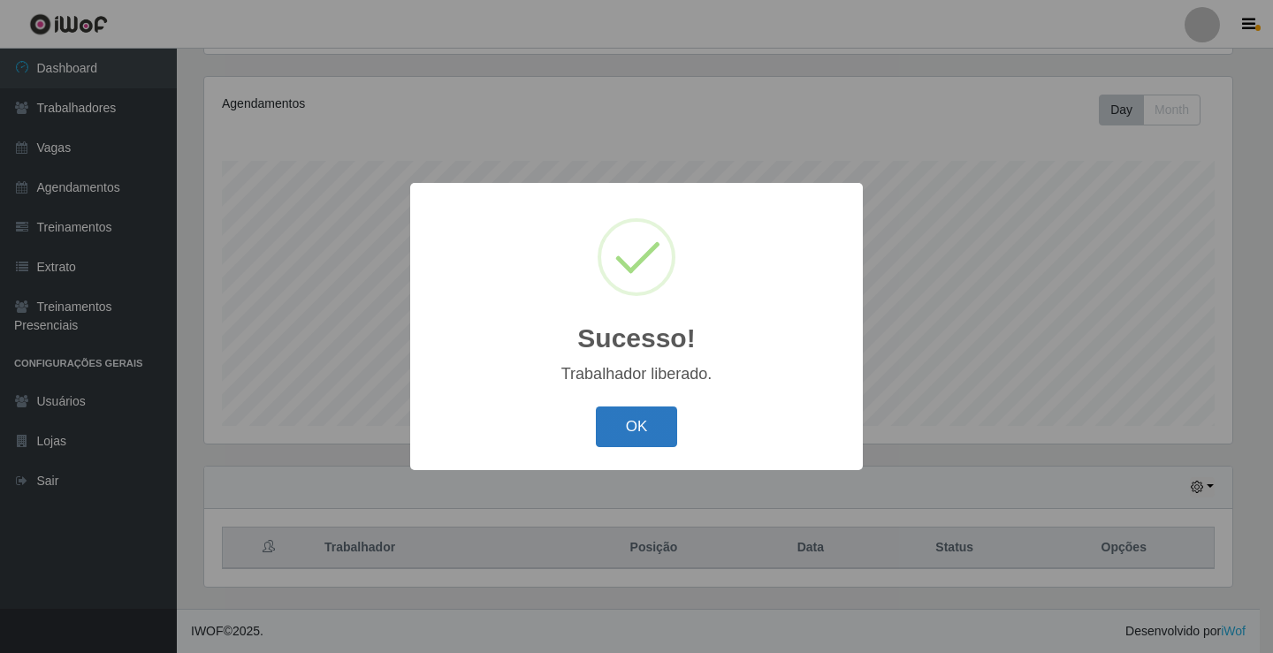
click at [654, 423] on button "OK" at bounding box center [637, 428] width 82 height 42
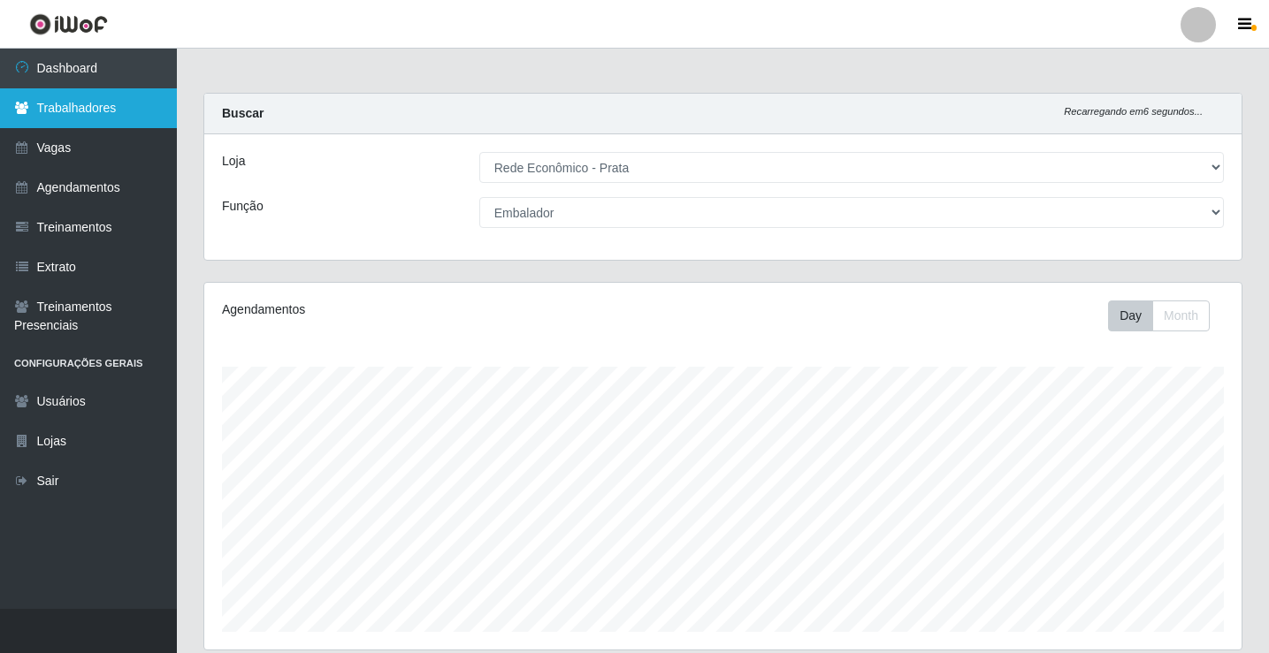
click at [16, 110] on icon at bounding box center [22, 108] width 16 height 12
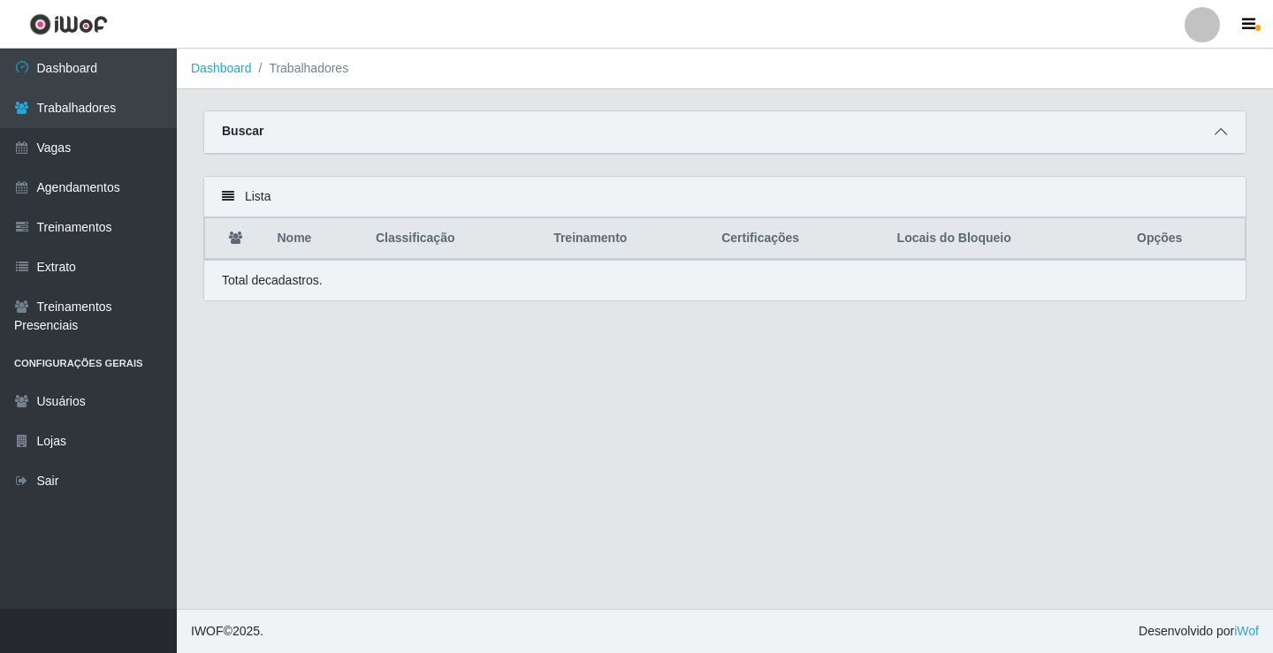
click at [1221, 133] on icon at bounding box center [1221, 132] width 12 height 12
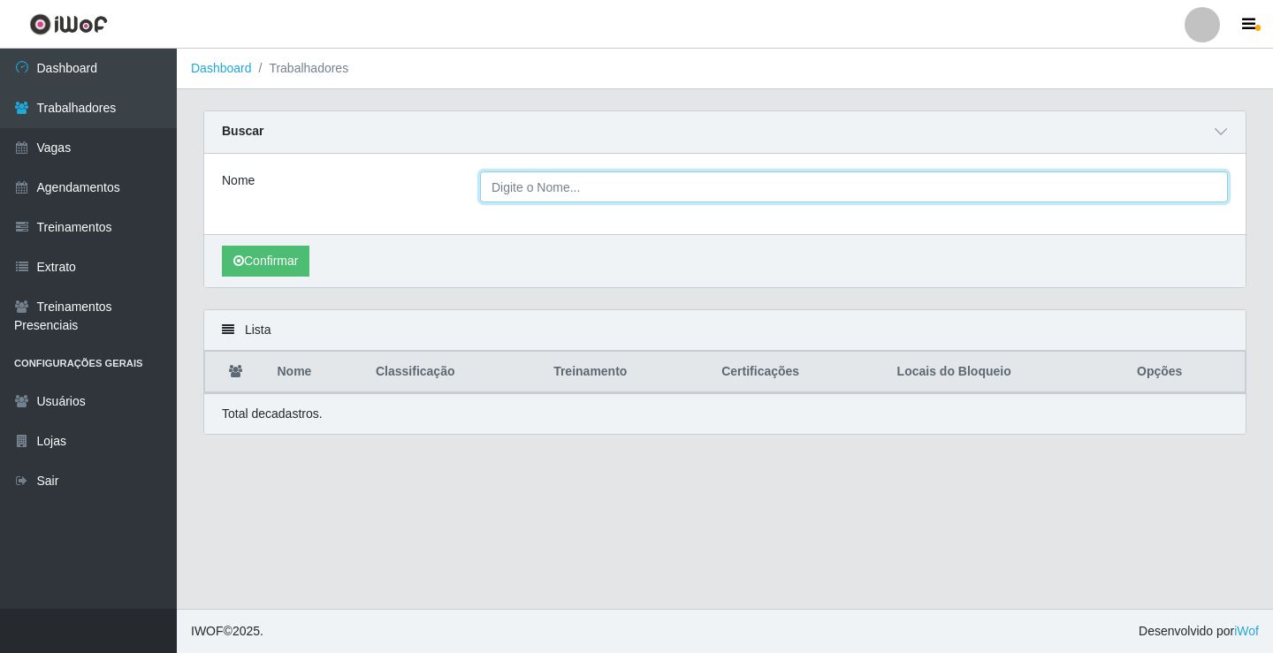
click at [523, 189] on input "Nome" at bounding box center [854, 186] width 748 height 31
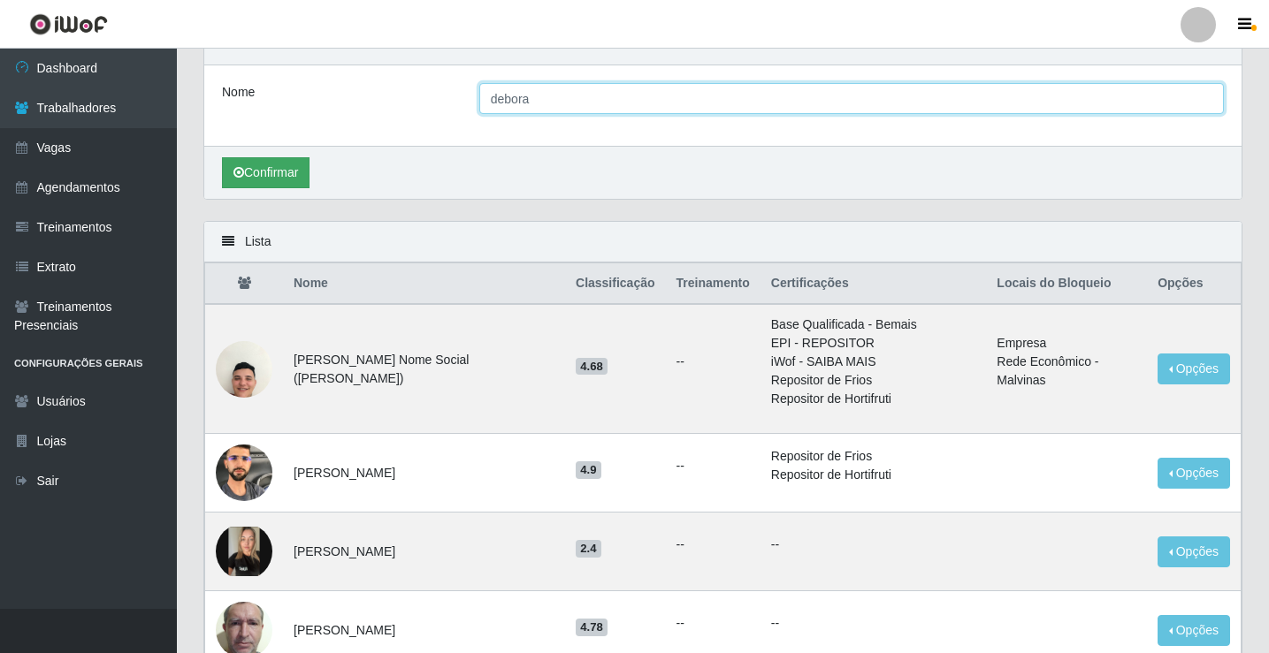
type input "debora"
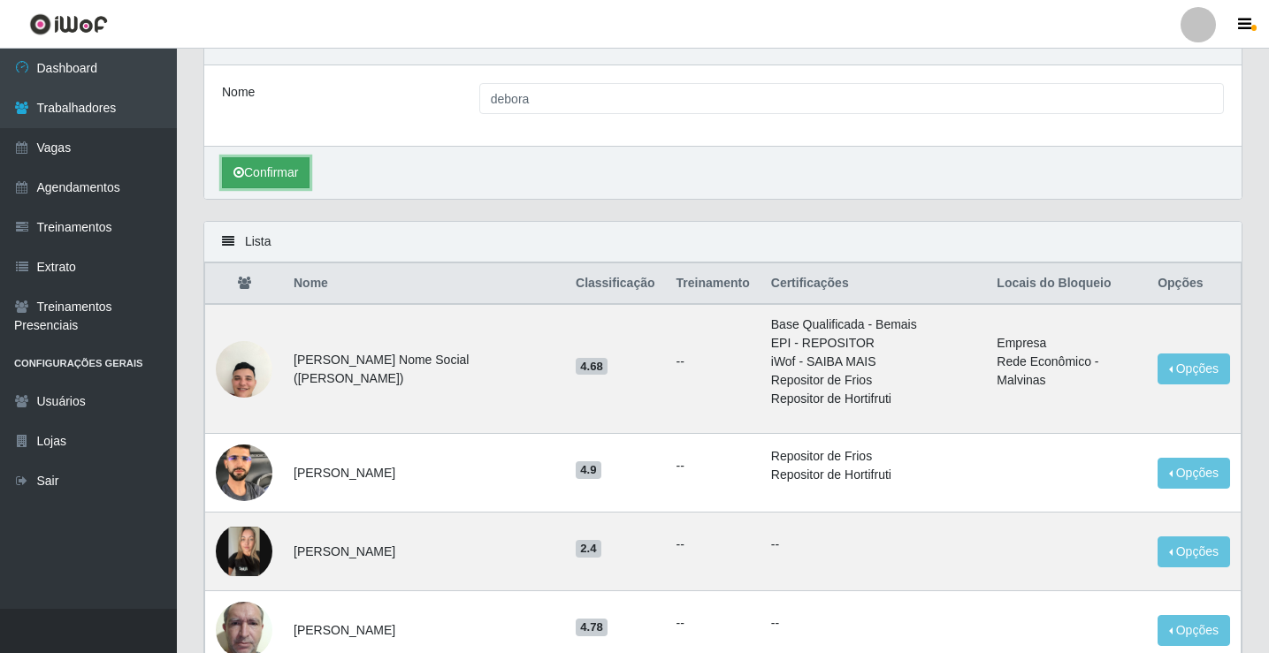
click at [264, 174] on button "Confirmar" at bounding box center [266, 172] width 88 height 31
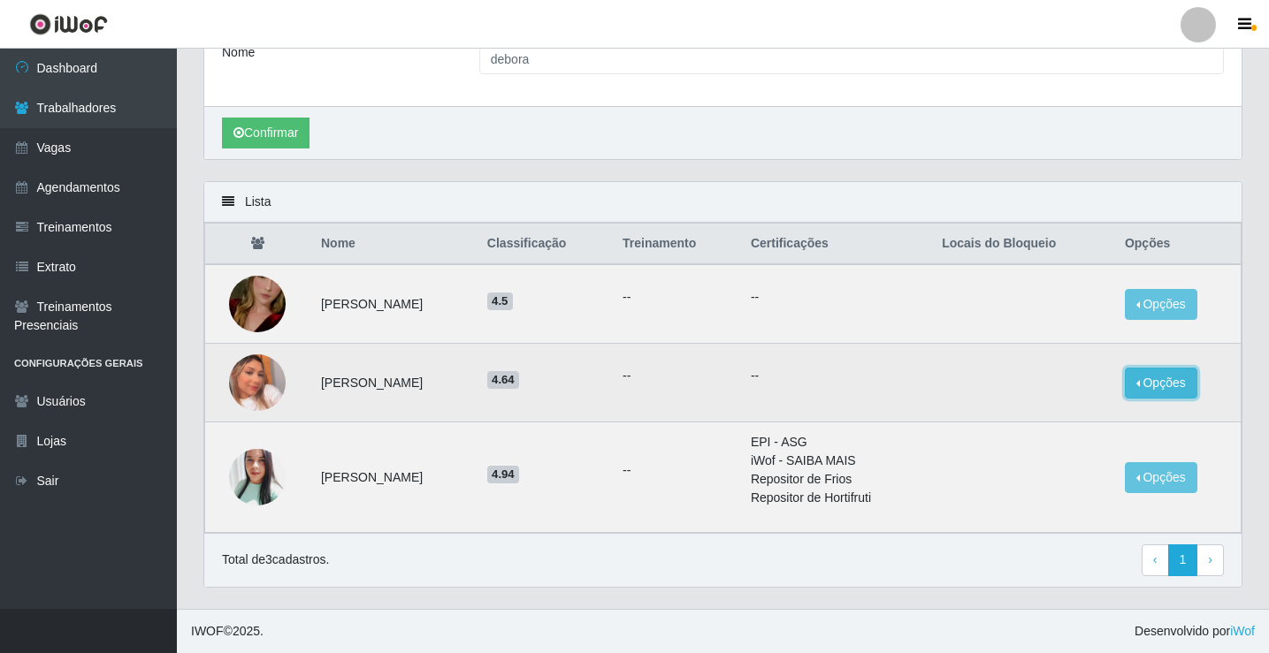
click at [1166, 384] on button "Opções" at bounding box center [1160, 383] width 72 height 31
click at [1049, 391] on button "Bloquear - Empresa" at bounding box center [1050, 387] width 142 height 37
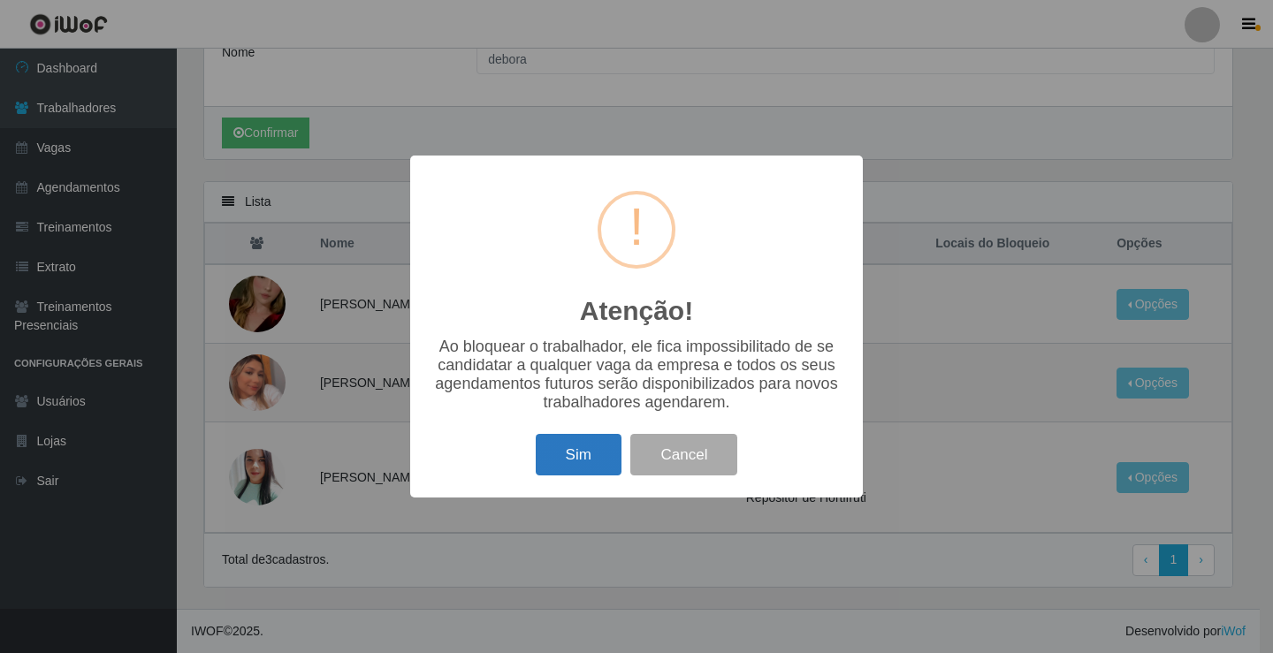
click at [591, 452] on button "Sim" at bounding box center [579, 455] width 86 height 42
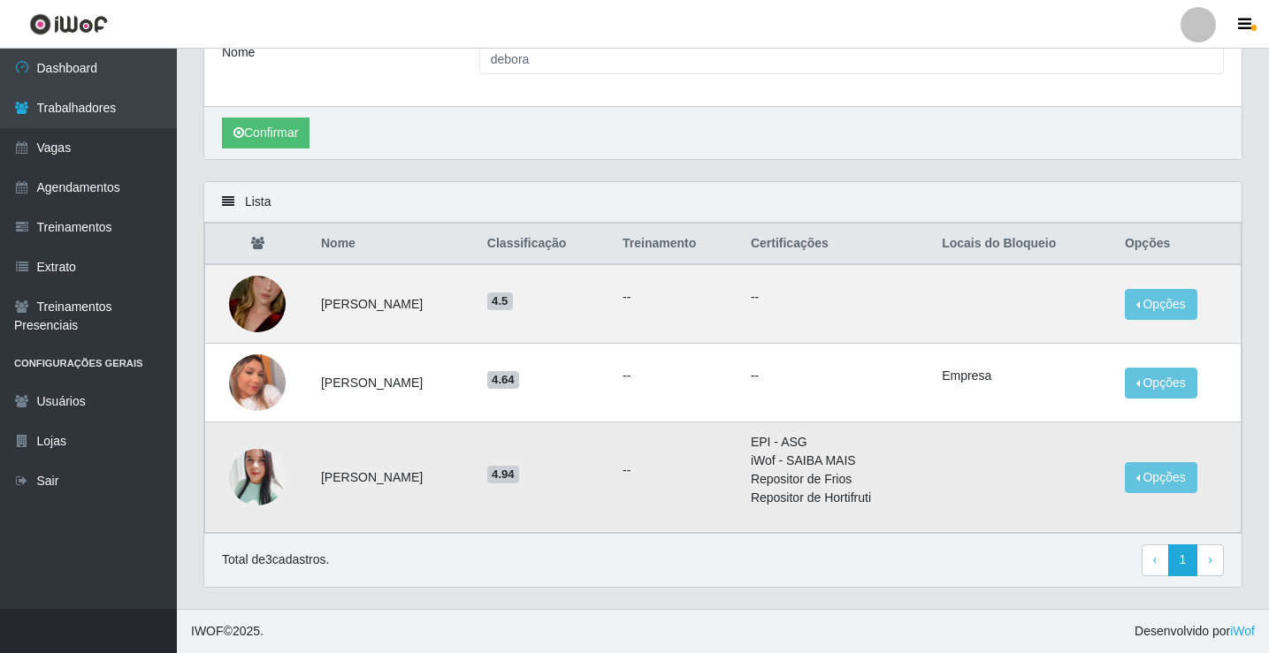
click at [259, 469] on img at bounding box center [257, 477] width 57 height 67
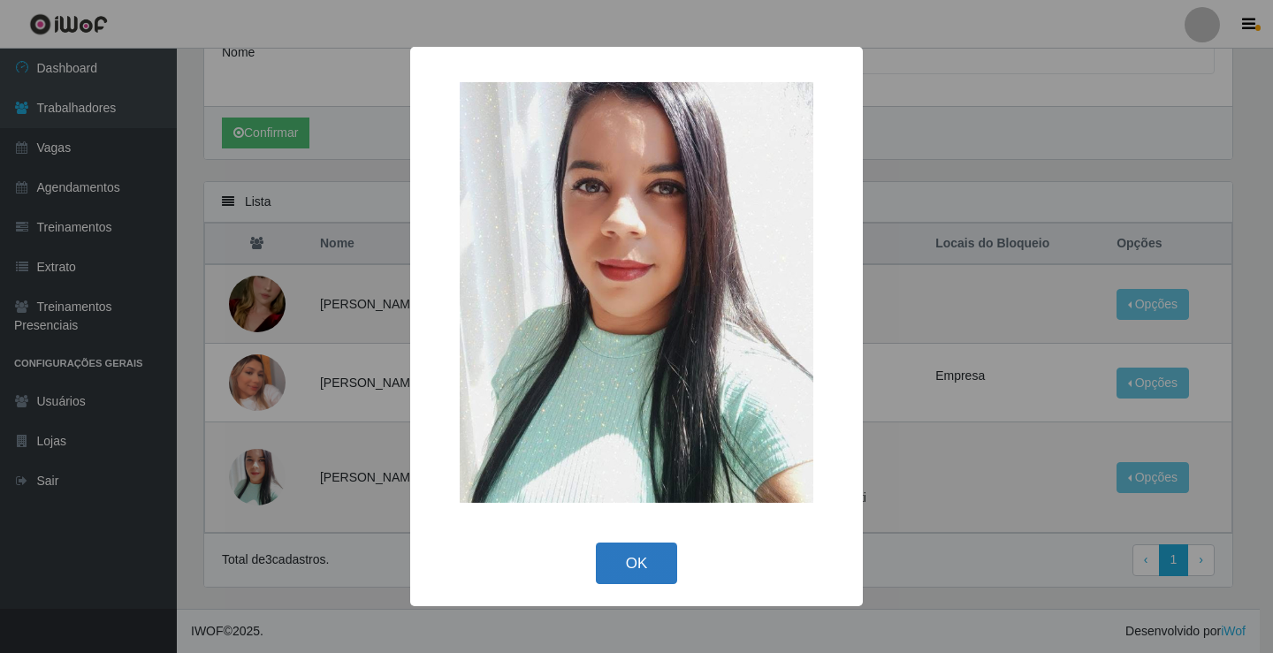
click at [639, 561] on button "OK" at bounding box center [637, 564] width 82 height 42
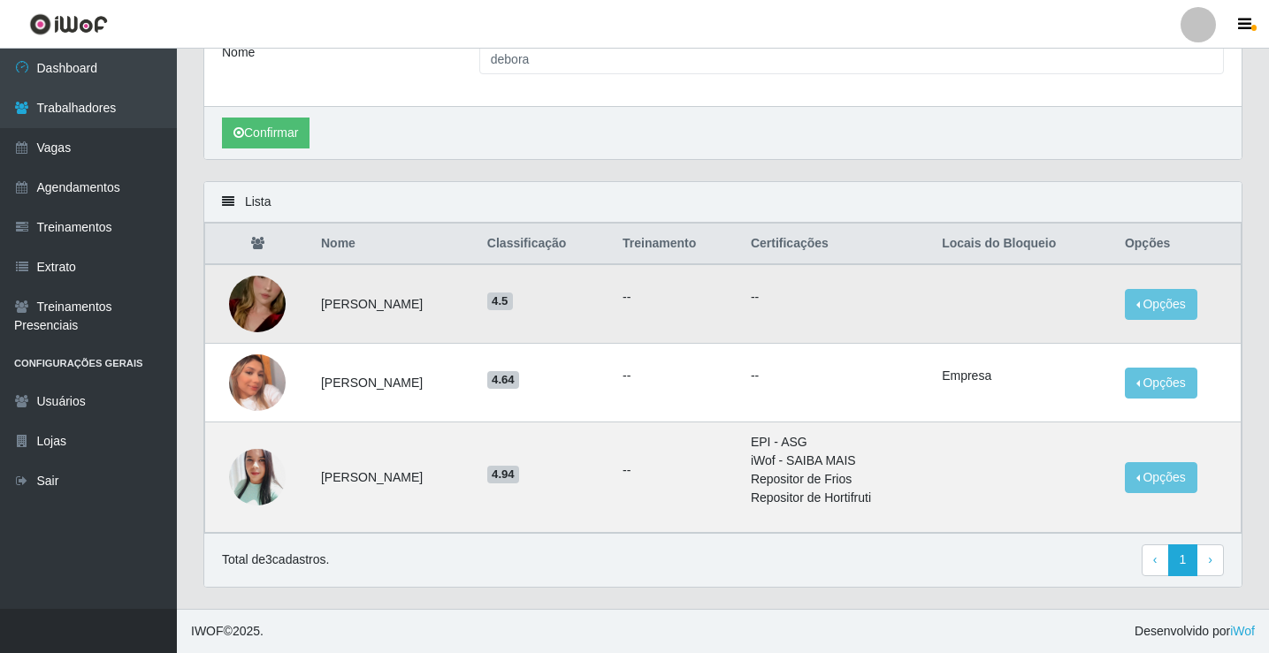
click at [253, 304] on img at bounding box center [257, 304] width 57 height 101
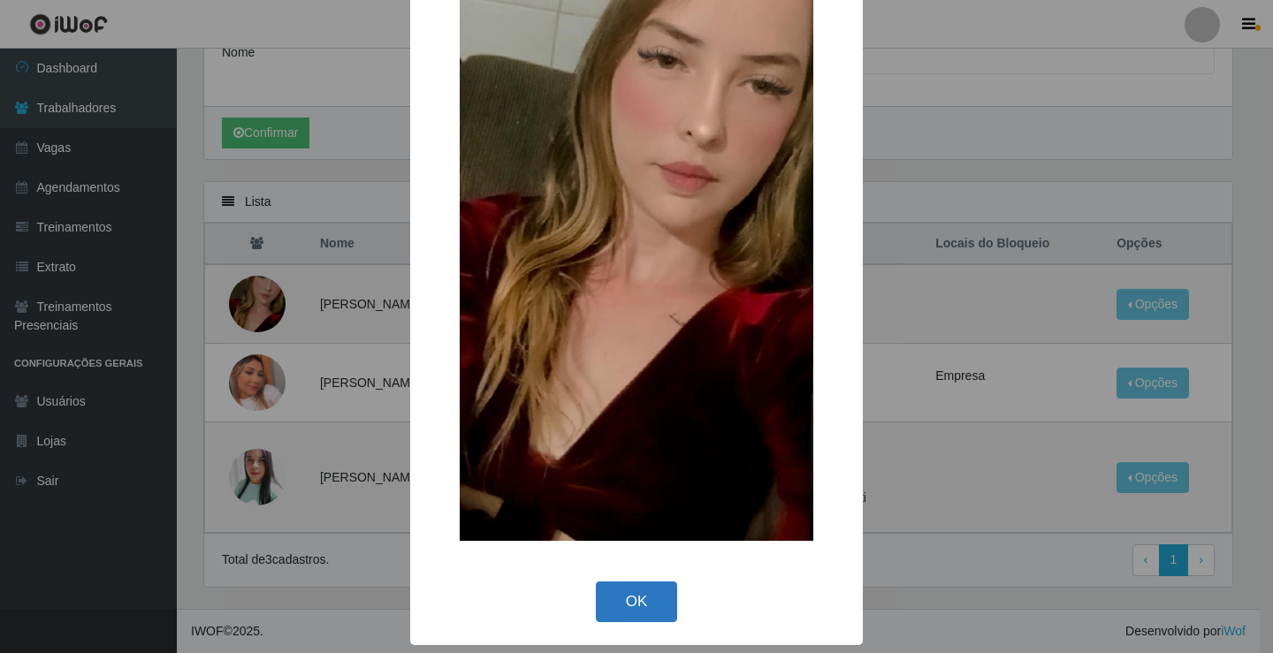
click at [631, 606] on button "OK" at bounding box center [637, 603] width 82 height 42
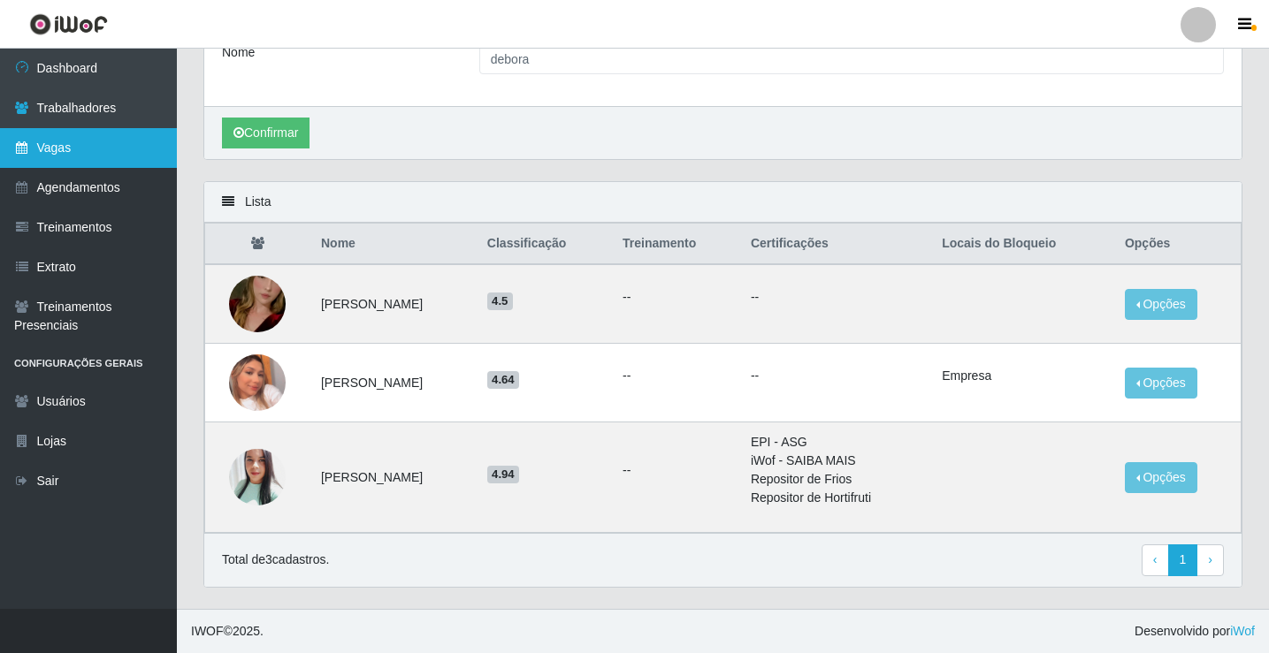
click at [86, 149] on link "Vagas" at bounding box center [88, 148] width 177 height 40
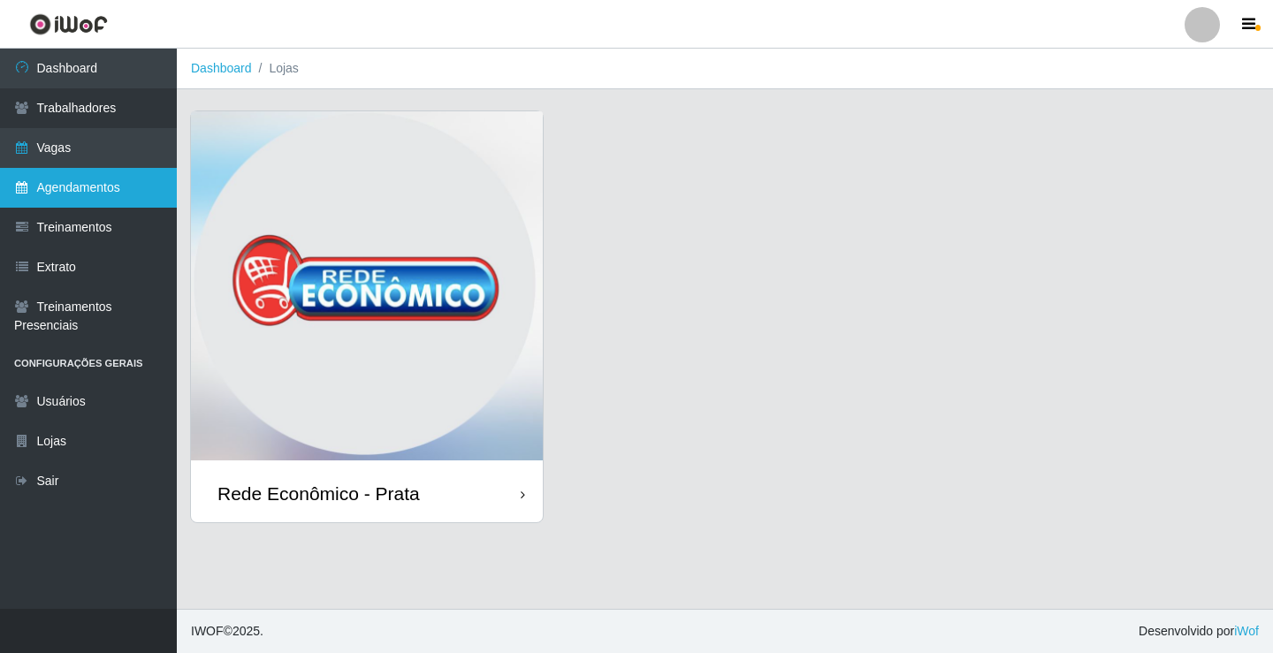
click at [96, 184] on link "Agendamentos" at bounding box center [88, 188] width 177 height 40
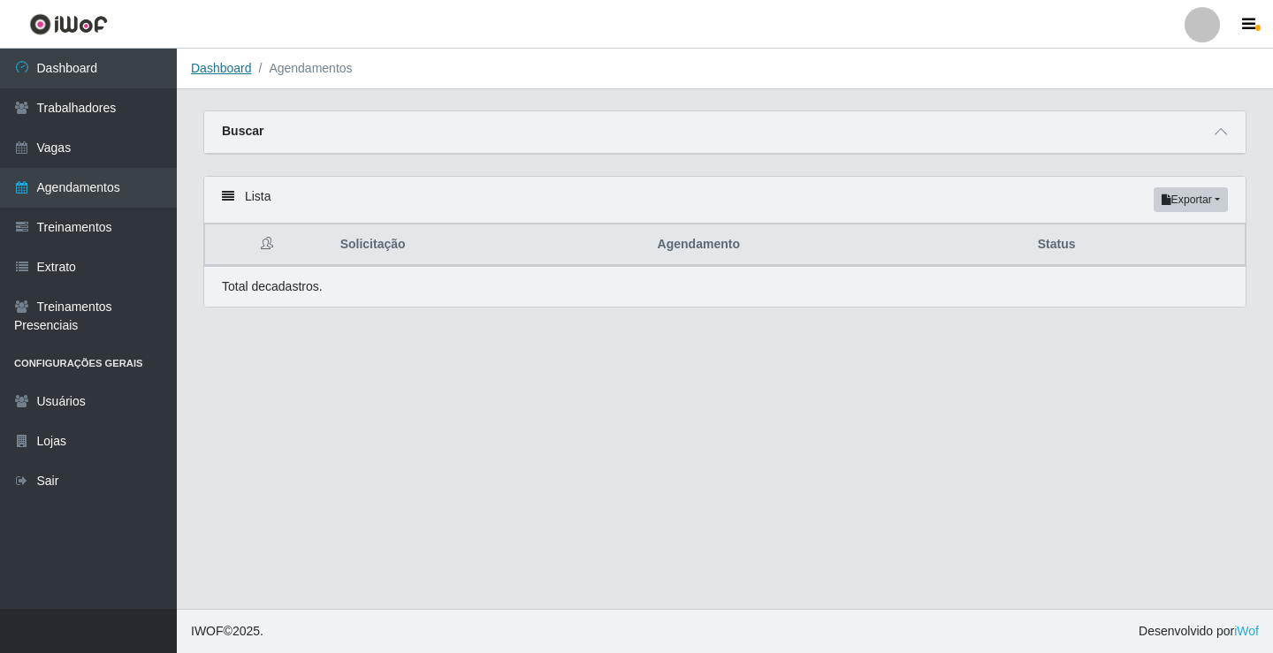
click at [214, 69] on link "Dashboard" at bounding box center [221, 68] width 61 height 14
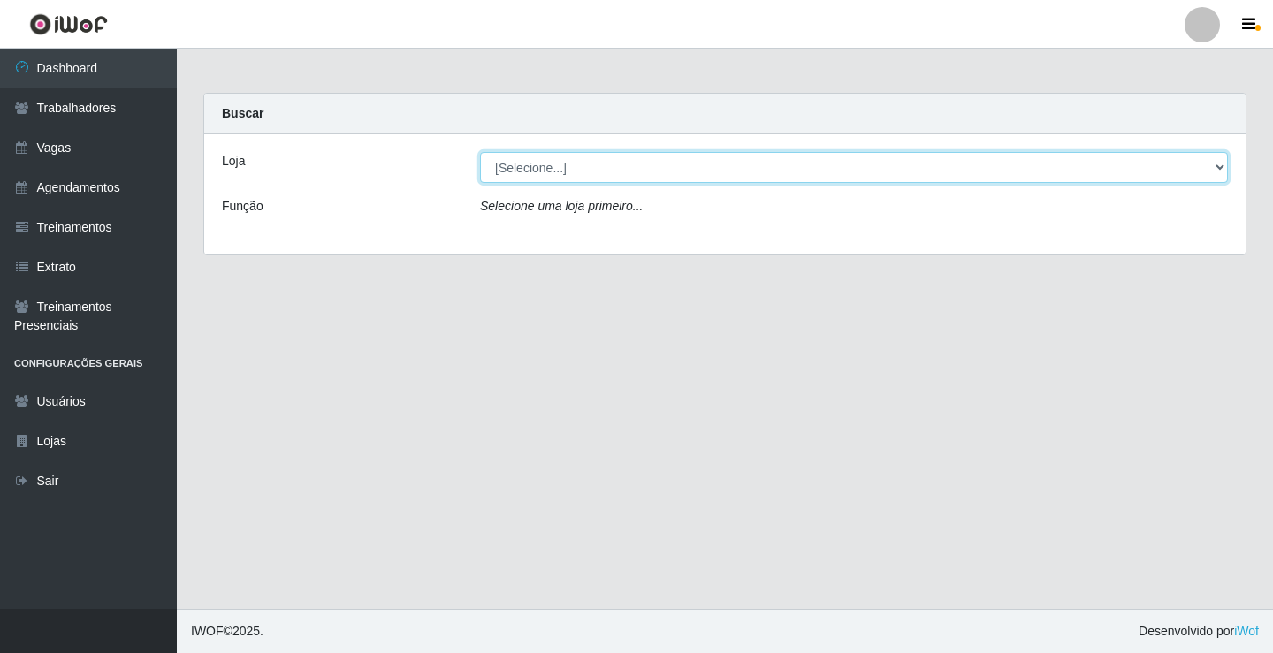
drag, startPoint x: 537, startPoint y: 168, endPoint x: 551, endPoint y: 175, distance: 15.0
click at [537, 168] on select "[Selecione...] Rede Econômico - Prata" at bounding box center [854, 167] width 748 height 31
select select "192"
click at [480, 152] on select "[Selecione...] Rede Econômico - Prata" at bounding box center [854, 167] width 748 height 31
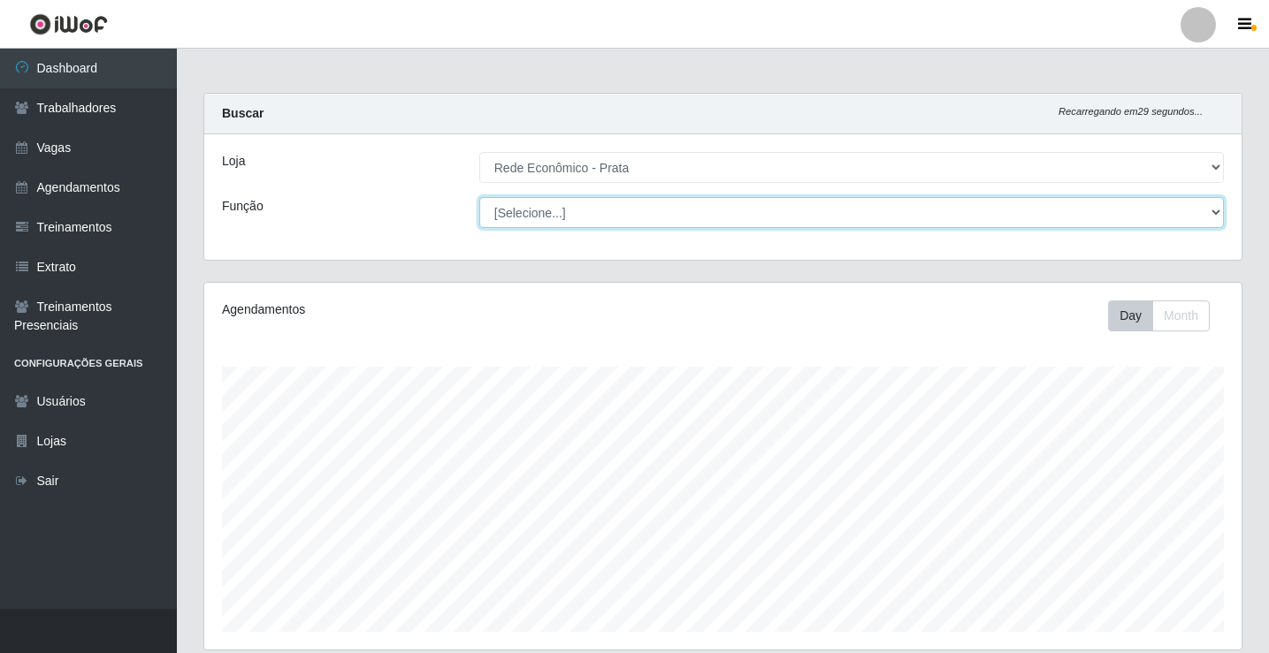
click at [537, 211] on select "[Selecione...] ASG ASG + ASG ++ Embalador Embalador + Embalador ++ Operador de …" at bounding box center [851, 212] width 744 height 31
select select "1"
click at [479, 197] on select "[Selecione...] ASG ASG + ASG ++ Embalador Embalador + Embalador ++ Operador de …" at bounding box center [851, 212] width 744 height 31
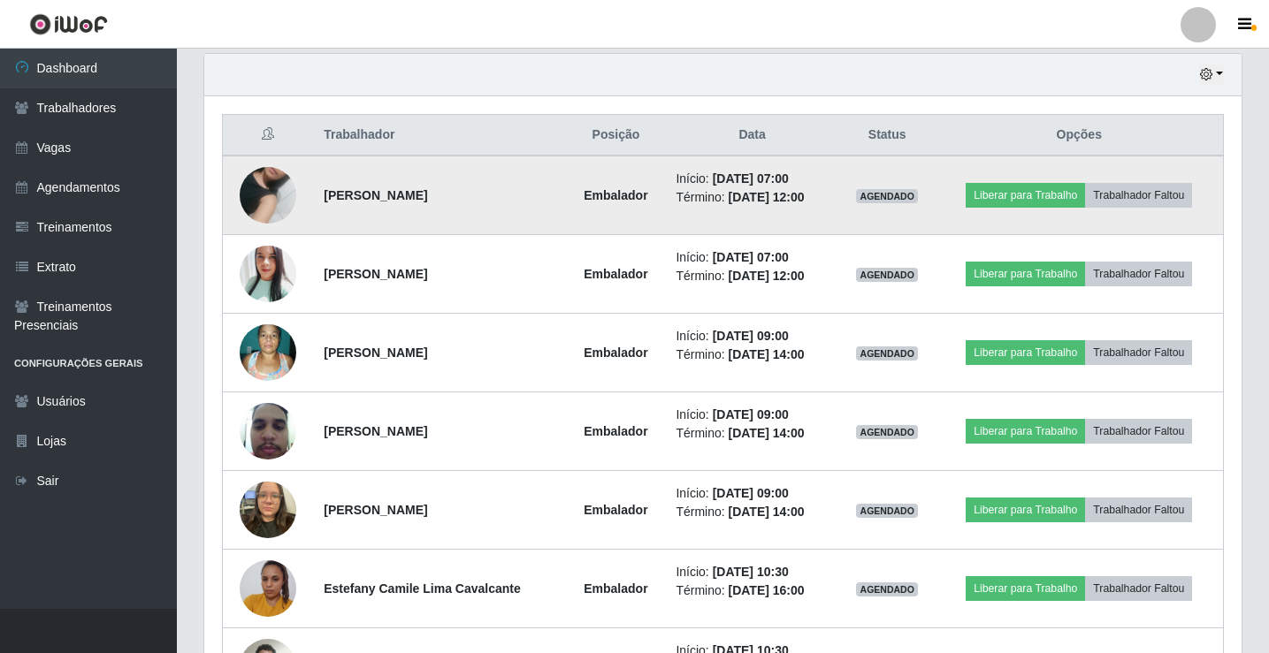
scroll to position [206, 0]
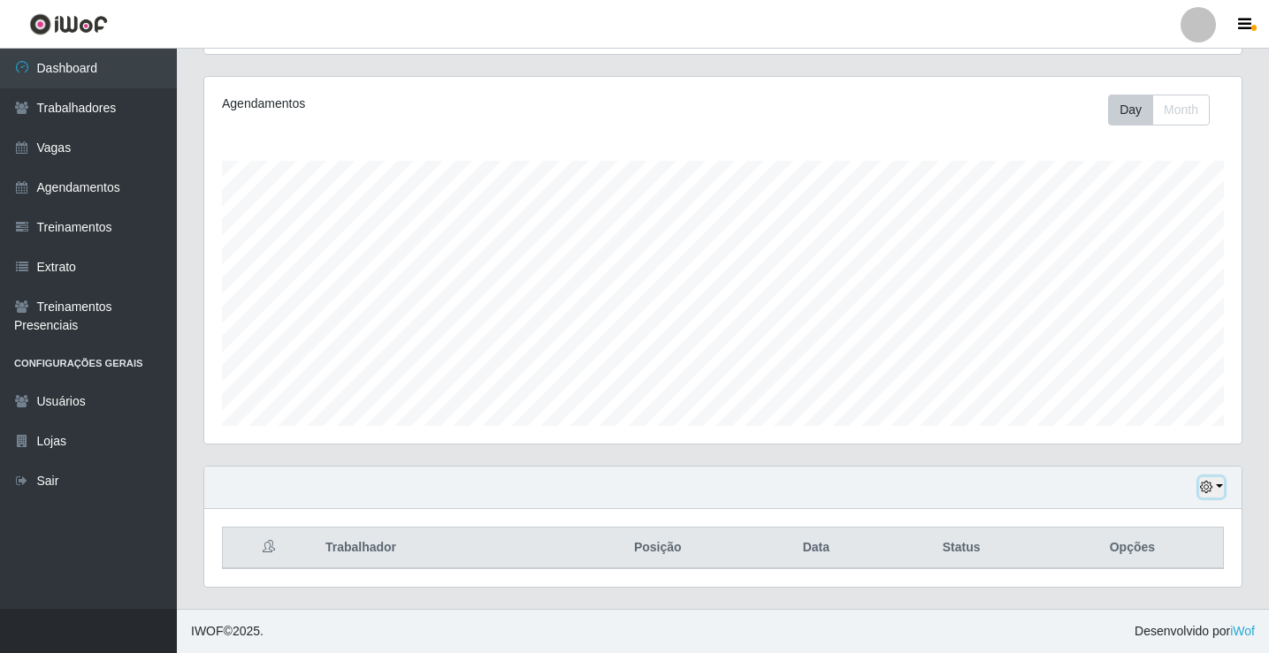
click at [1215, 487] on button "button" at bounding box center [1211, 487] width 25 height 20
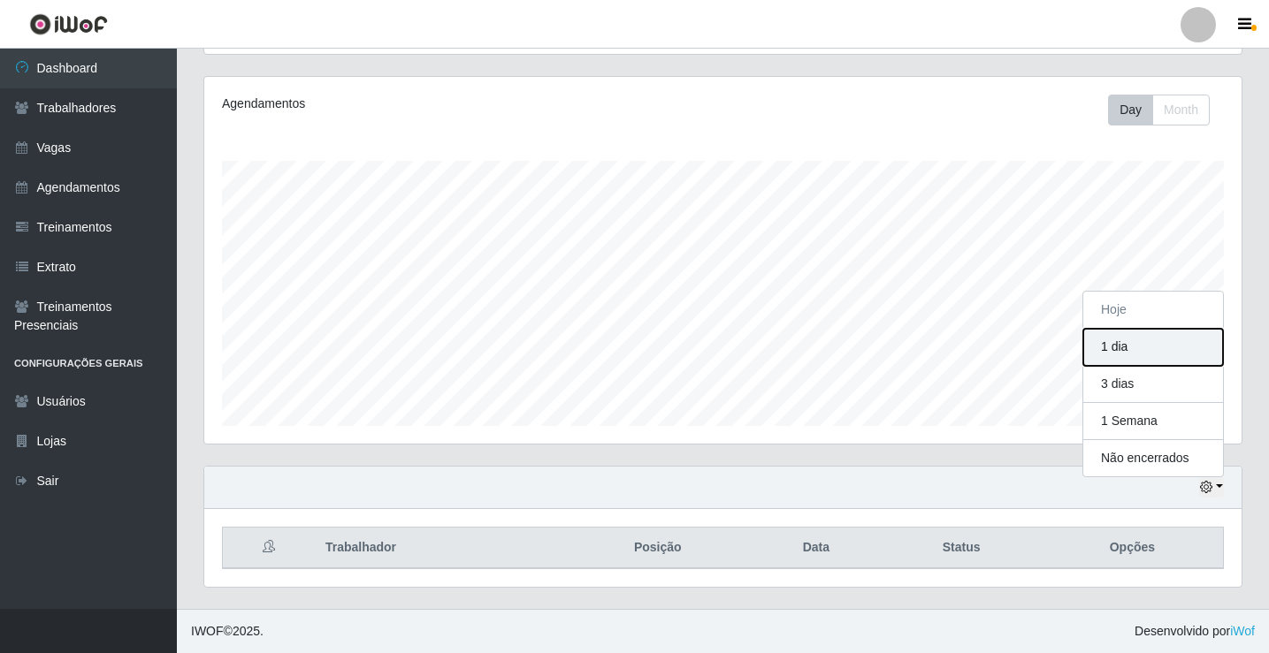
click at [1180, 339] on button "1 dia" at bounding box center [1153, 347] width 140 height 37
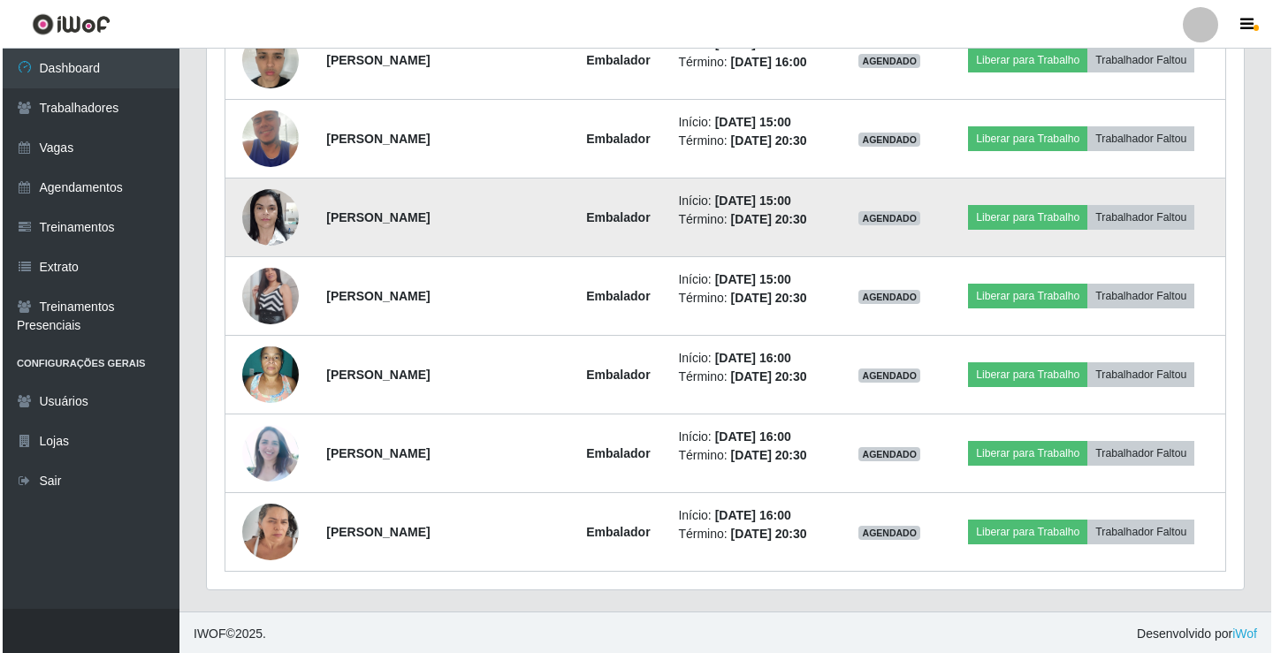
scroll to position [1307, 0]
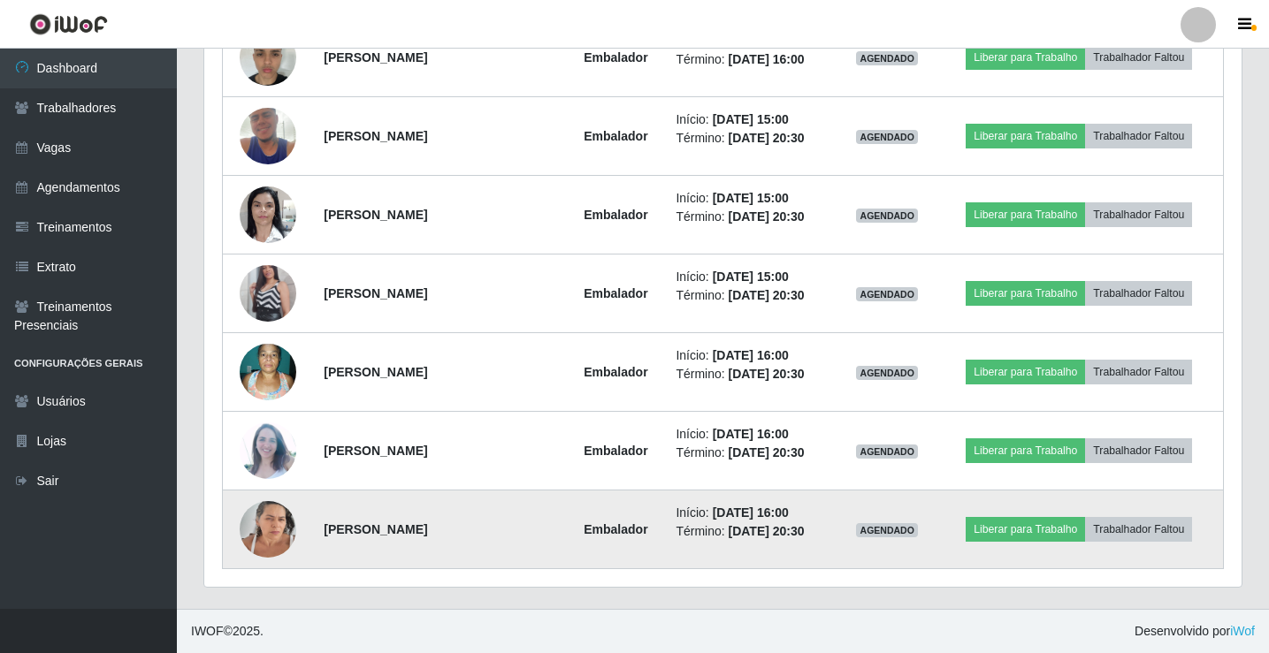
click at [276, 523] on img at bounding box center [268, 528] width 57 height 75
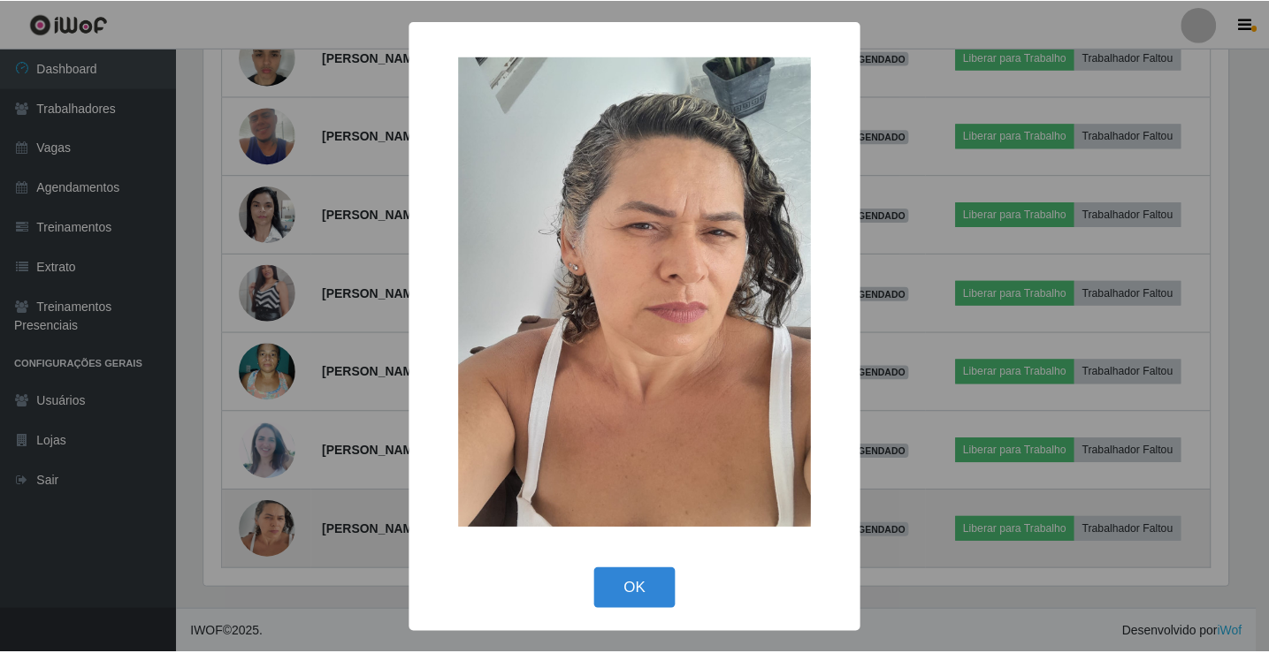
scroll to position [367, 1028]
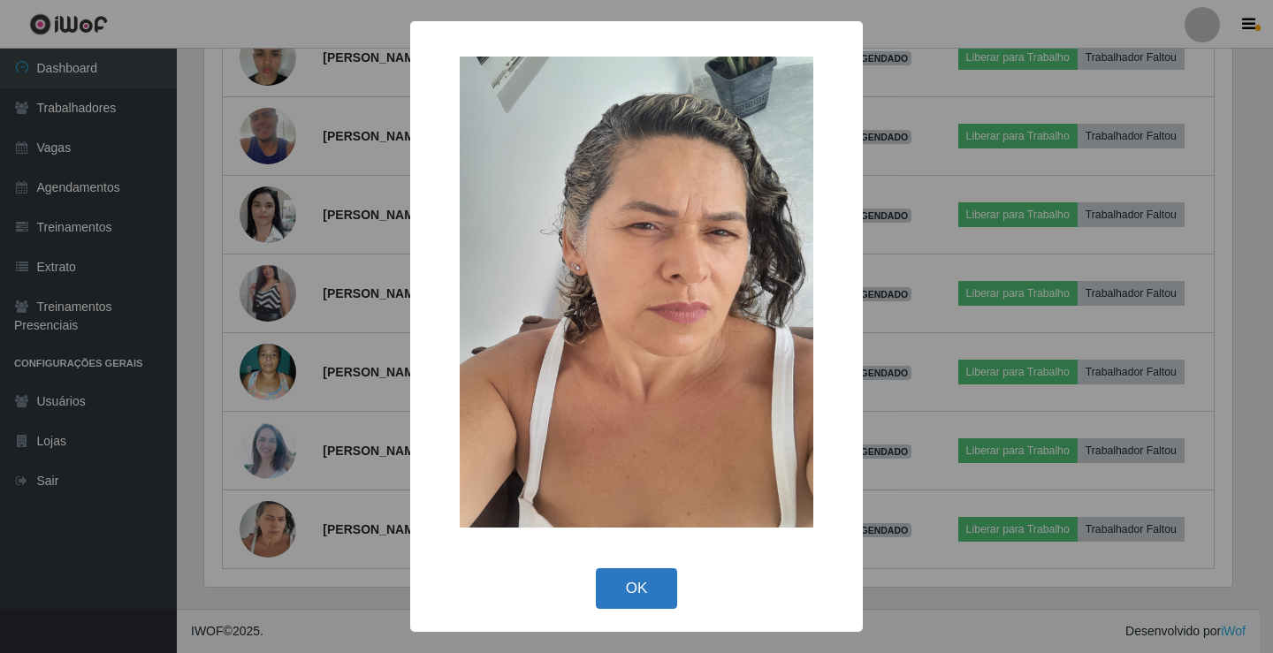
click at [645, 594] on button "OK" at bounding box center [637, 589] width 82 height 42
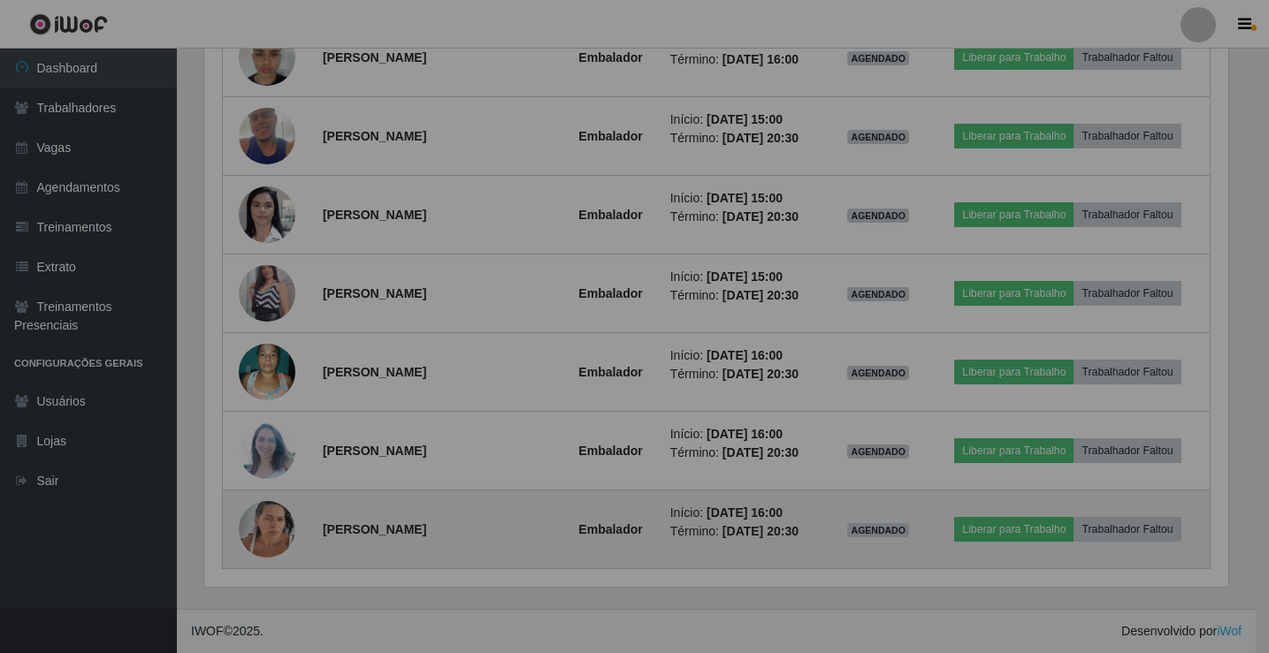
scroll to position [367, 1037]
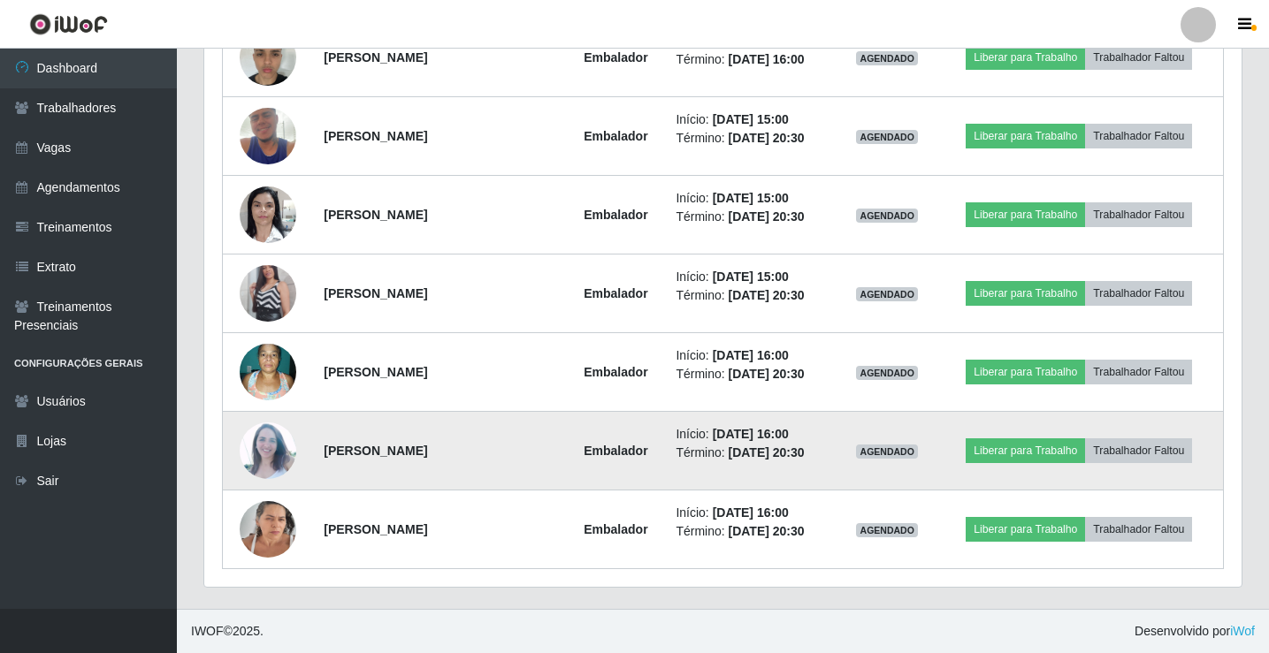
click at [272, 446] on img at bounding box center [268, 451] width 57 height 57
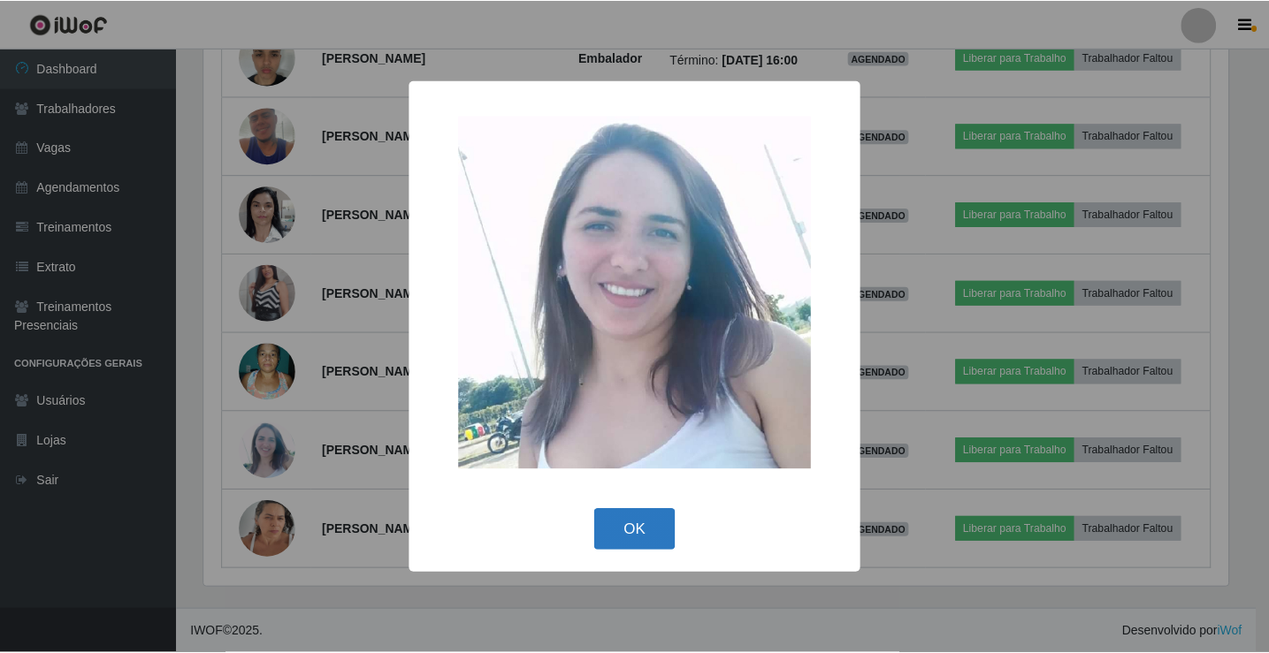
scroll to position [206, 0]
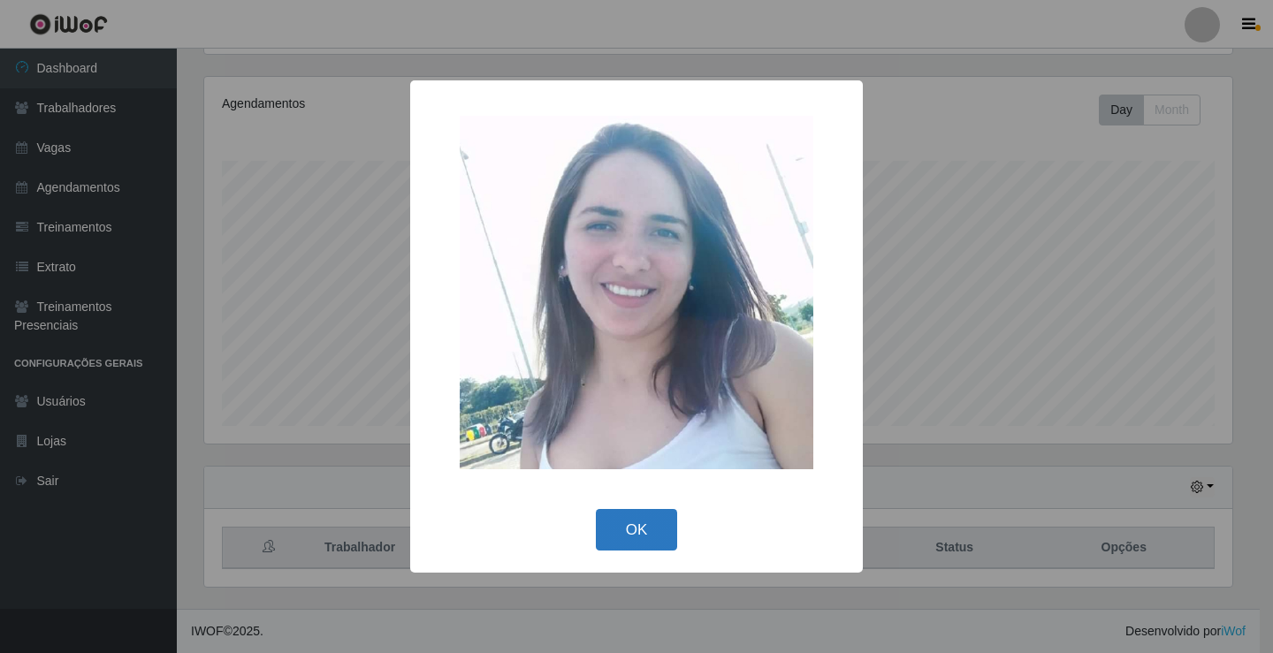
click at [638, 532] on button "OK" at bounding box center [637, 530] width 82 height 42
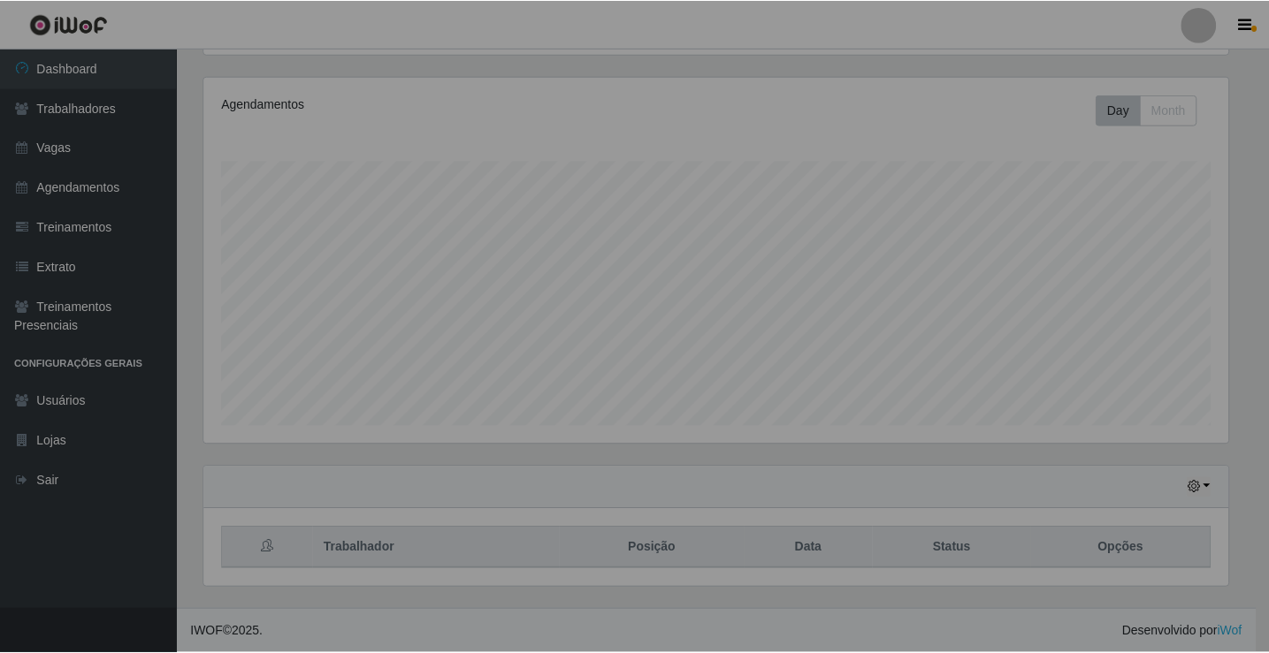
scroll to position [367, 1037]
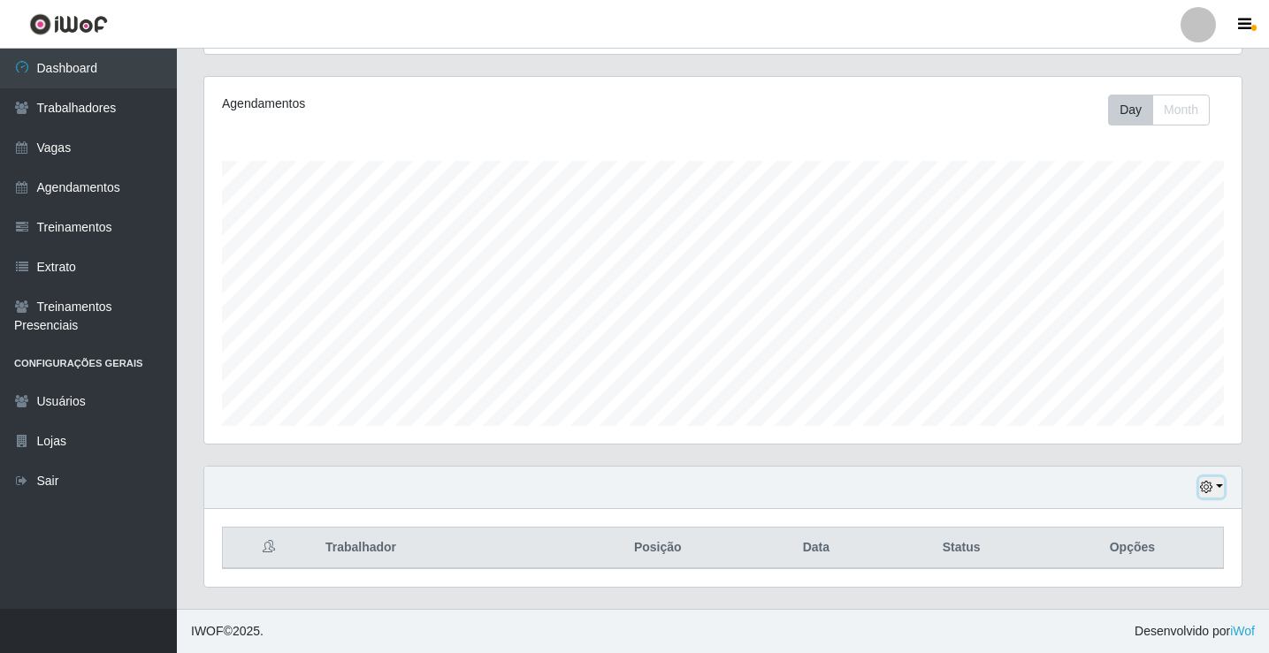
click at [1218, 484] on button "button" at bounding box center [1211, 487] width 25 height 20
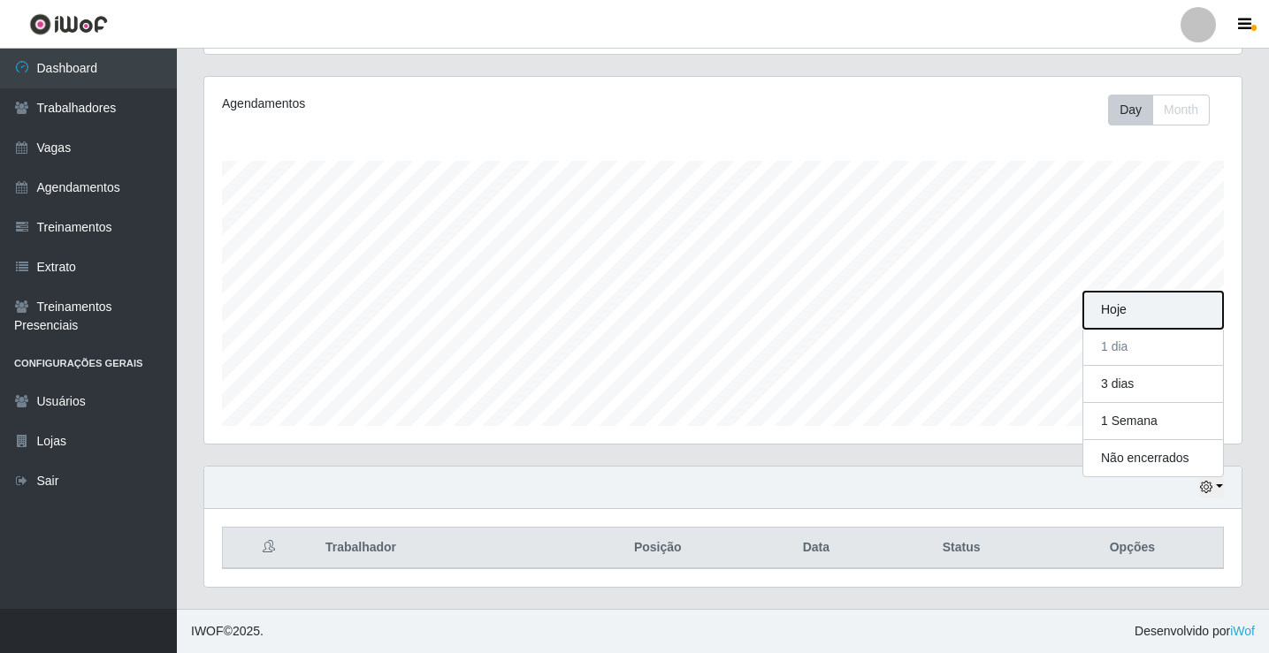
click at [1167, 300] on button "Hoje" at bounding box center [1153, 310] width 140 height 37
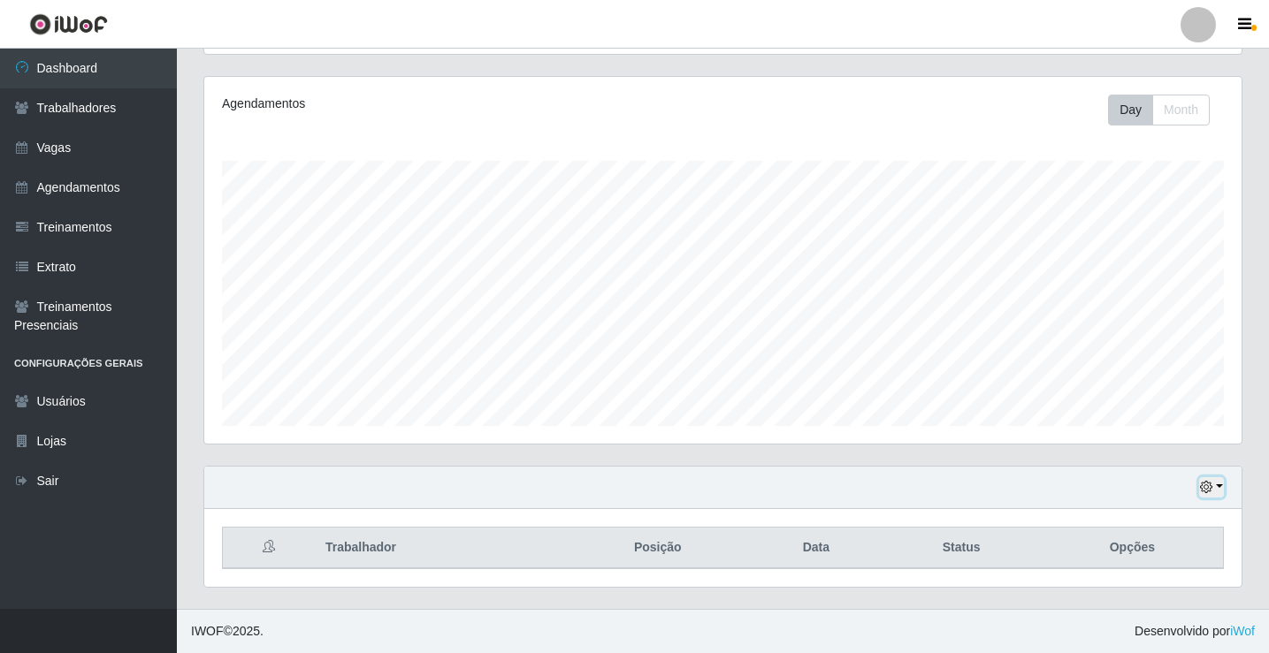
click at [1221, 487] on button "button" at bounding box center [1211, 487] width 25 height 20
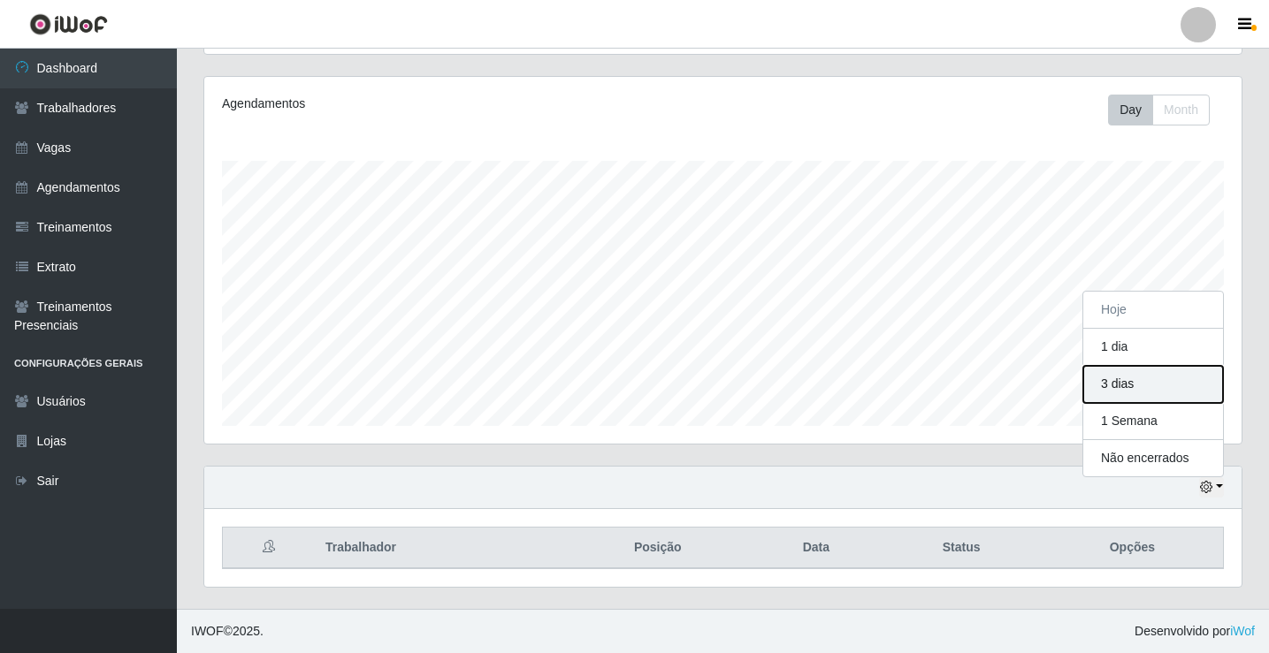
click at [1146, 387] on button "3 dias" at bounding box center [1153, 384] width 140 height 37
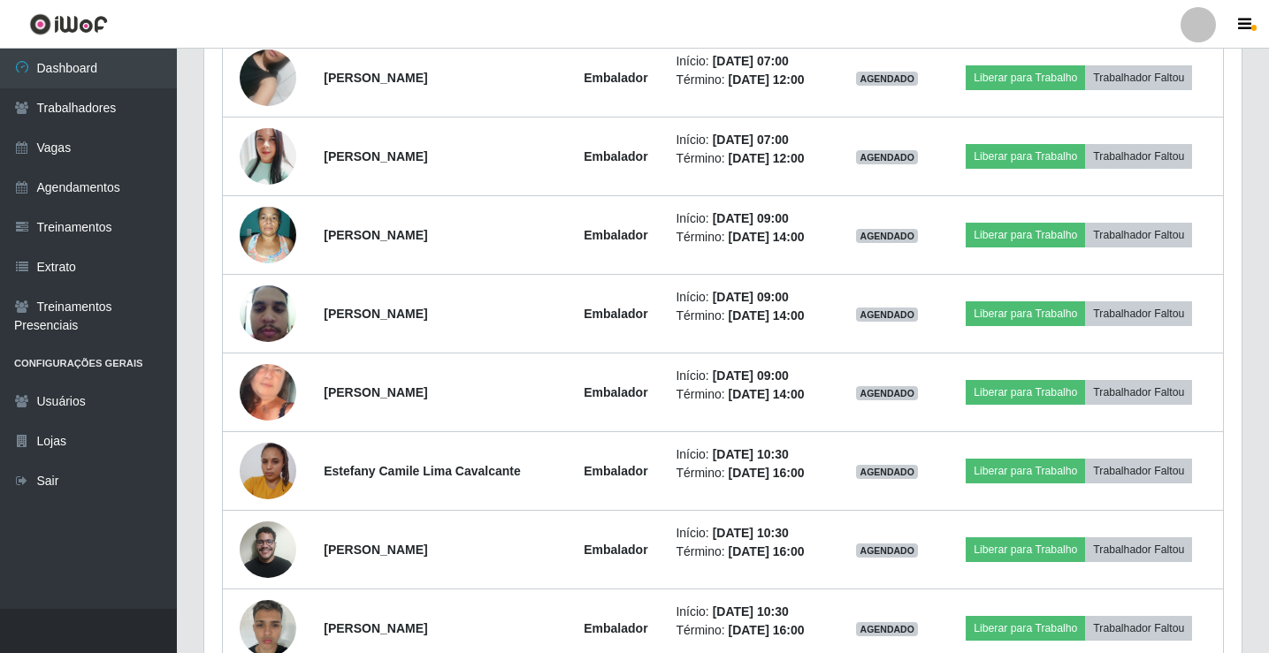
scroll to position [206, 0]
